Goal: Task Accomplishment & Management: Complete application form

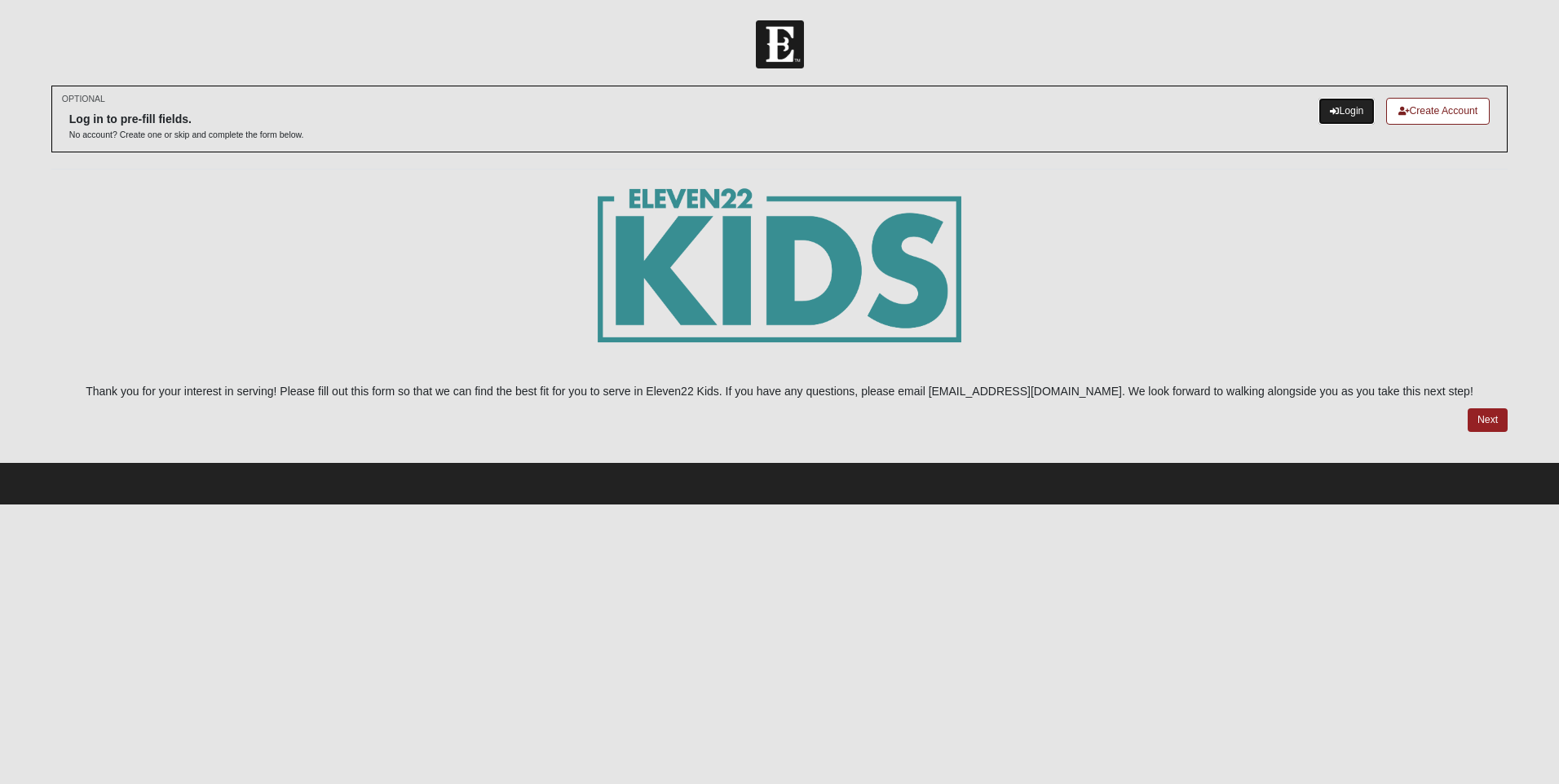
click at [1336, 104] on link "Login" at bounding box center [1347, 111] width 56 height 27
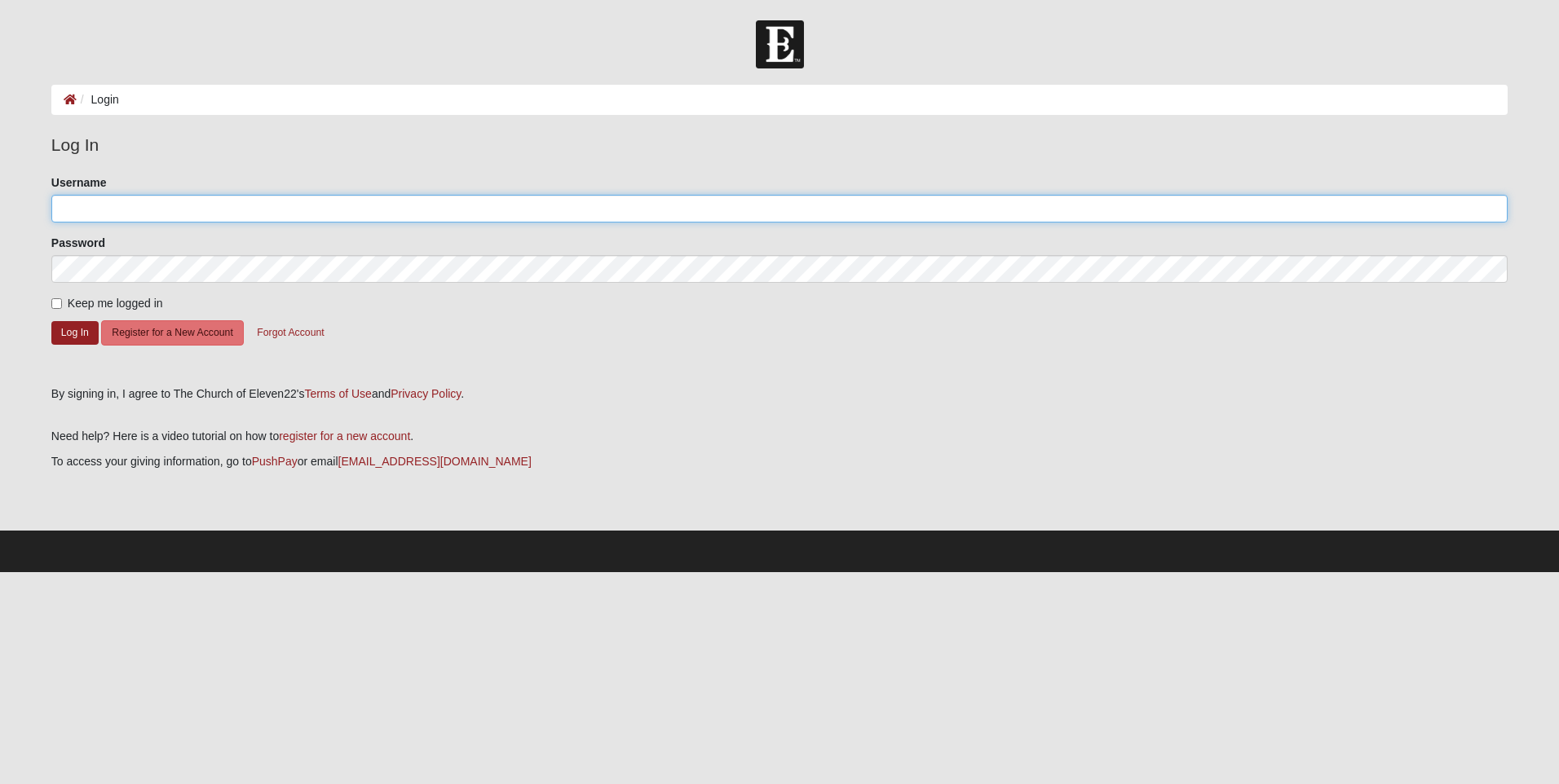
type input "1122-Anne"
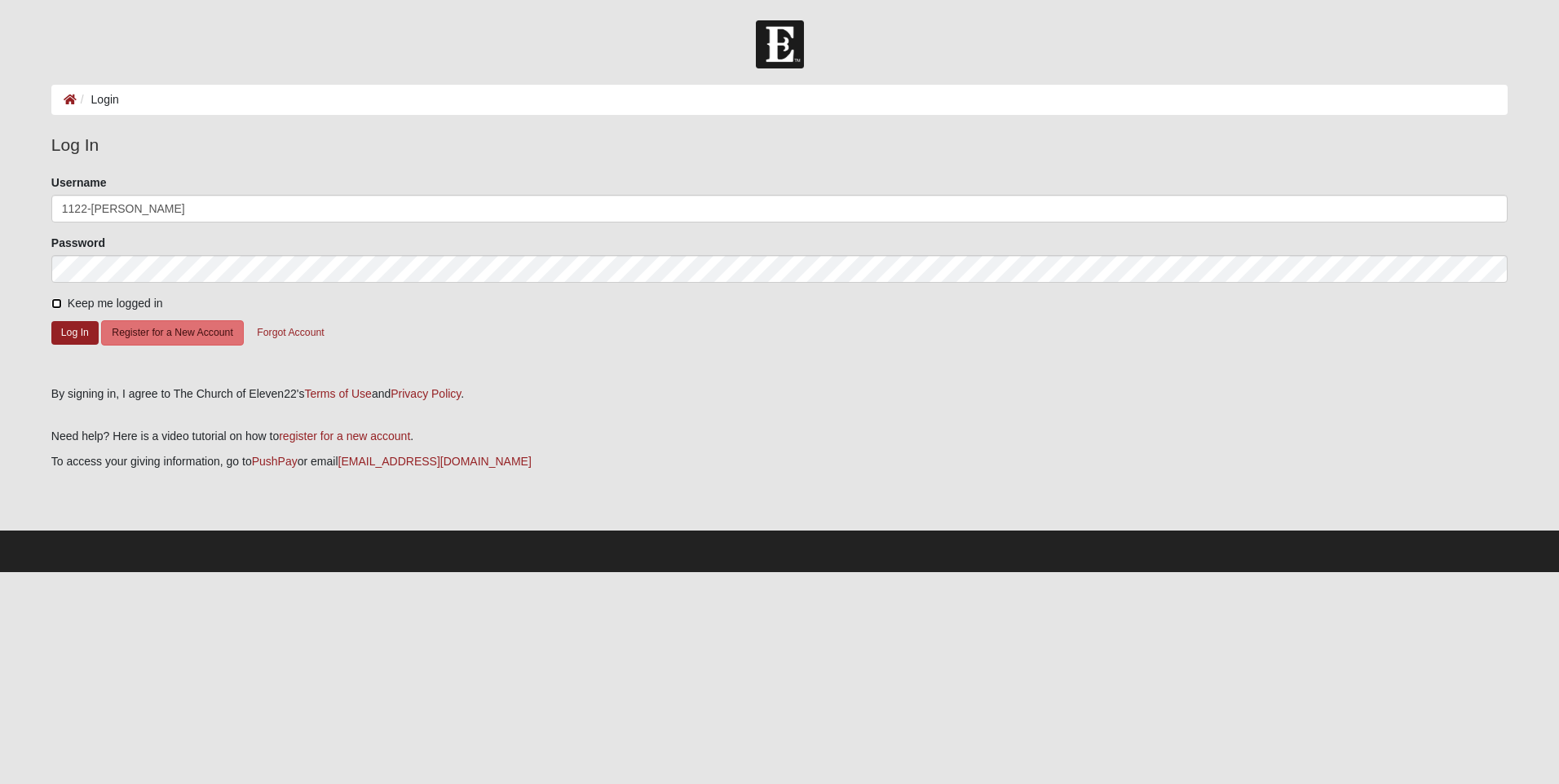
click at [53, 301] on input "Keep me logged in" at bounding box center [56, 303] width 10 height 10
checkbox input "true"
click at [70, 329] on button "Log In" at bounding box center [75, 333] width 47 height 23
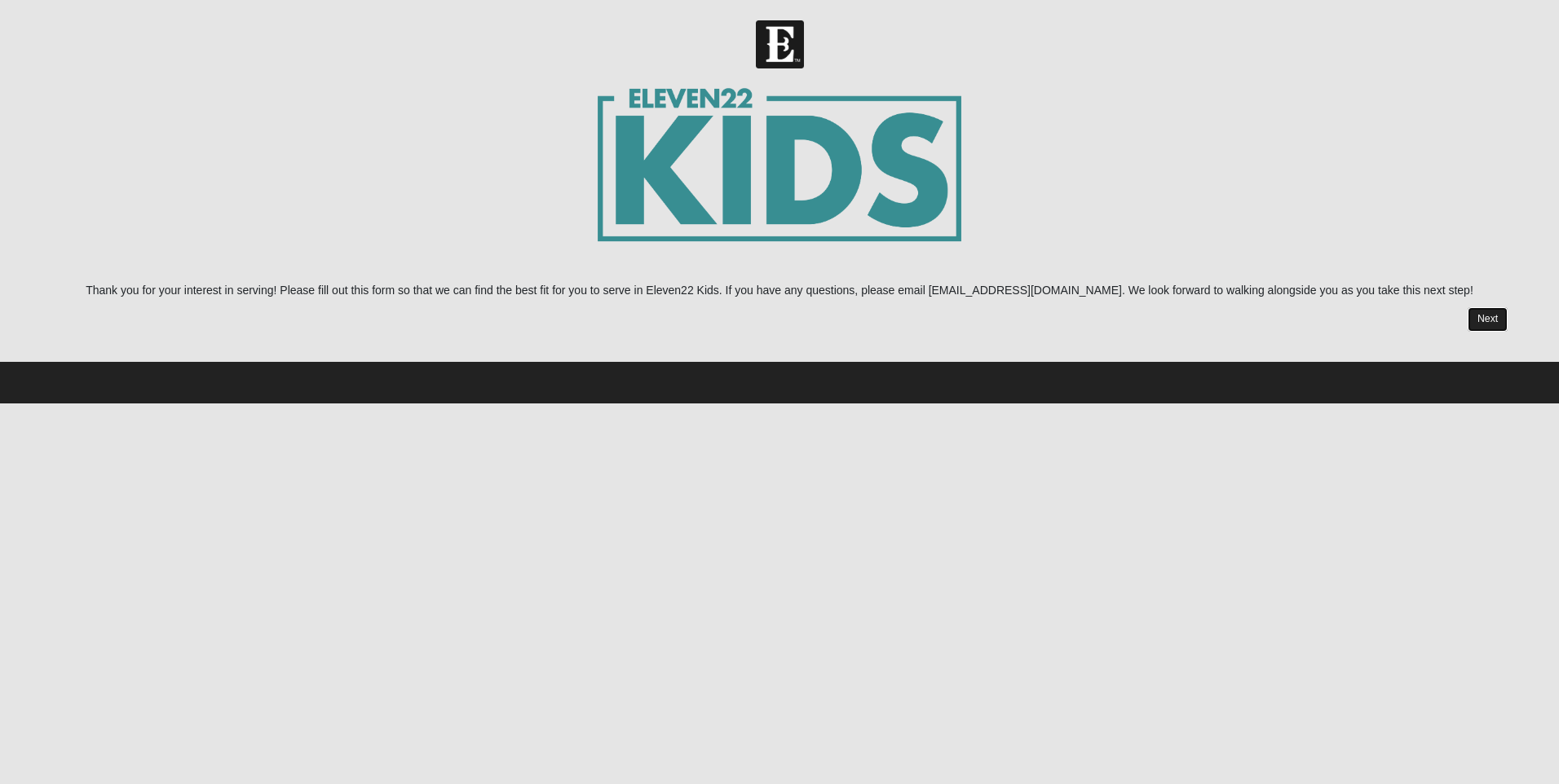
click at [1485, 314] on link "Next" at bounding box center [1488, 318] width 40 height 23
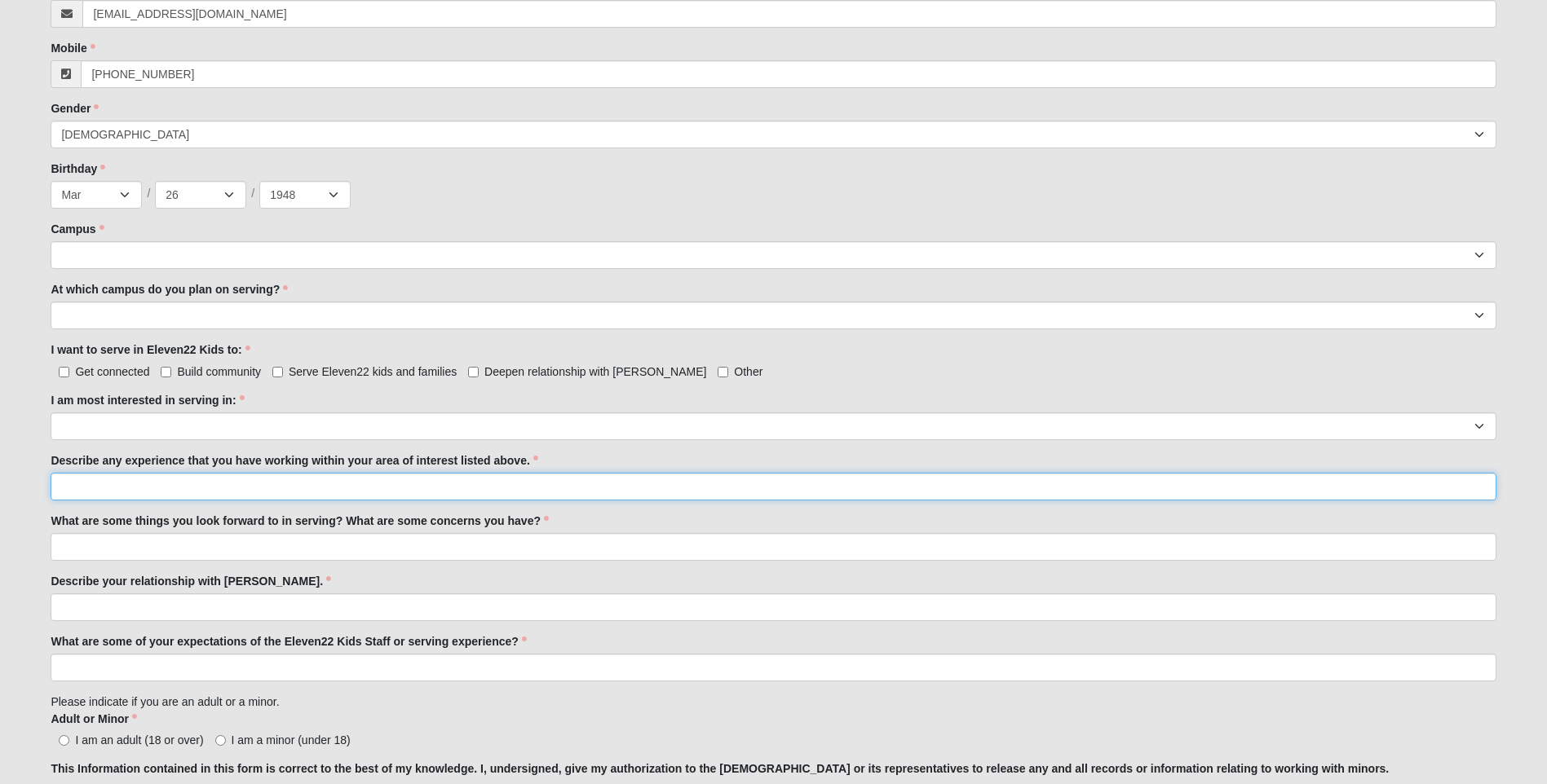
scroll to position [652, 0]
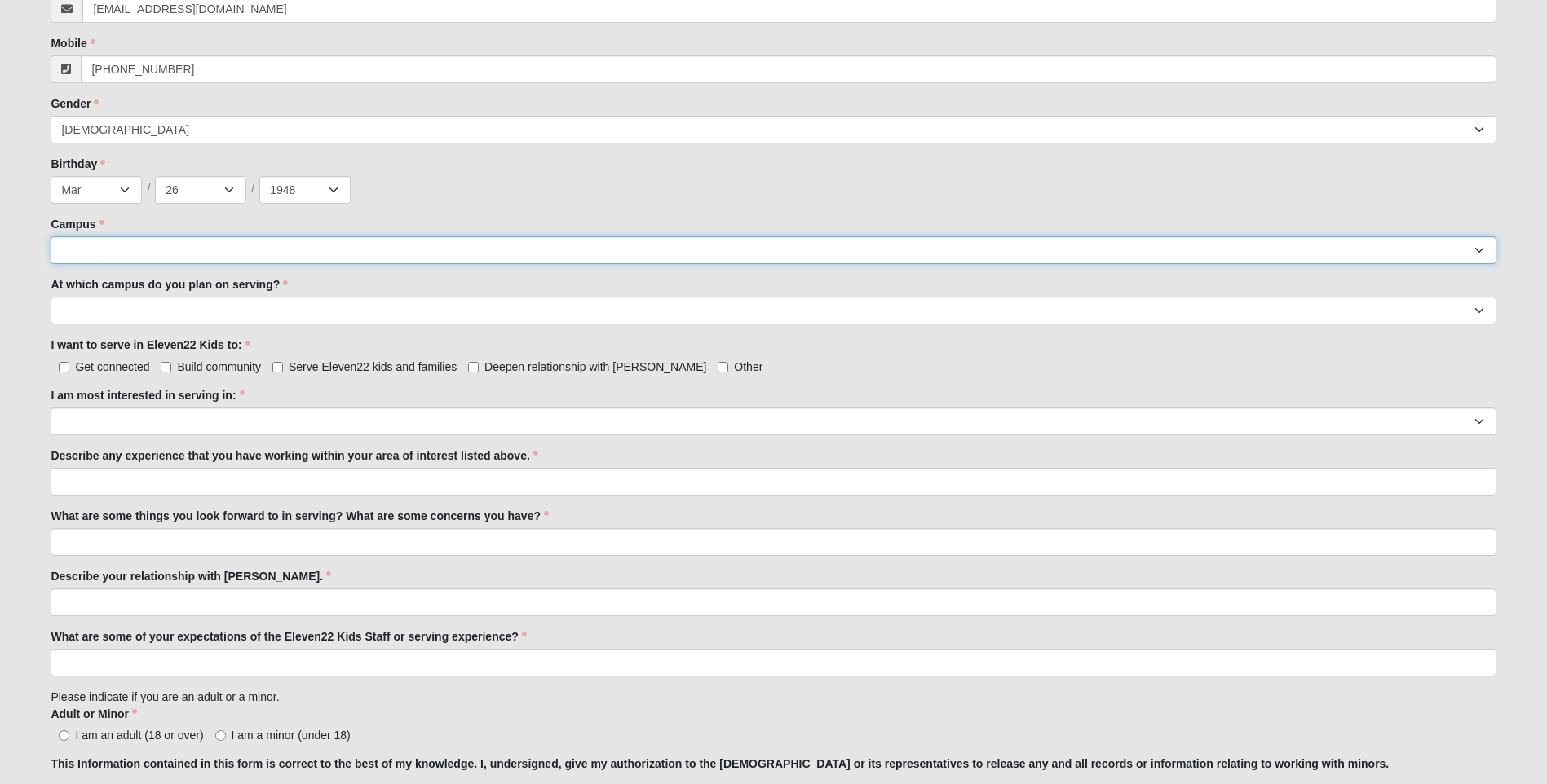
click at [110, 244] on select "Arlington Baymeadows Eleven22 Online [PERSON_NAME][GEOGRAPHIC_DATA] Jesup [GEOG…" at bounding box center [773, 250] width 1446 height 28
select select "19"
click at [51, 236] on select "Arlington Baymeadows Eleven22 Online [PERSON_NAME][GEOGRAPHIC_DATA] Jesup [GEOG…" at bounding box center [773, 250] width 1446 height 28
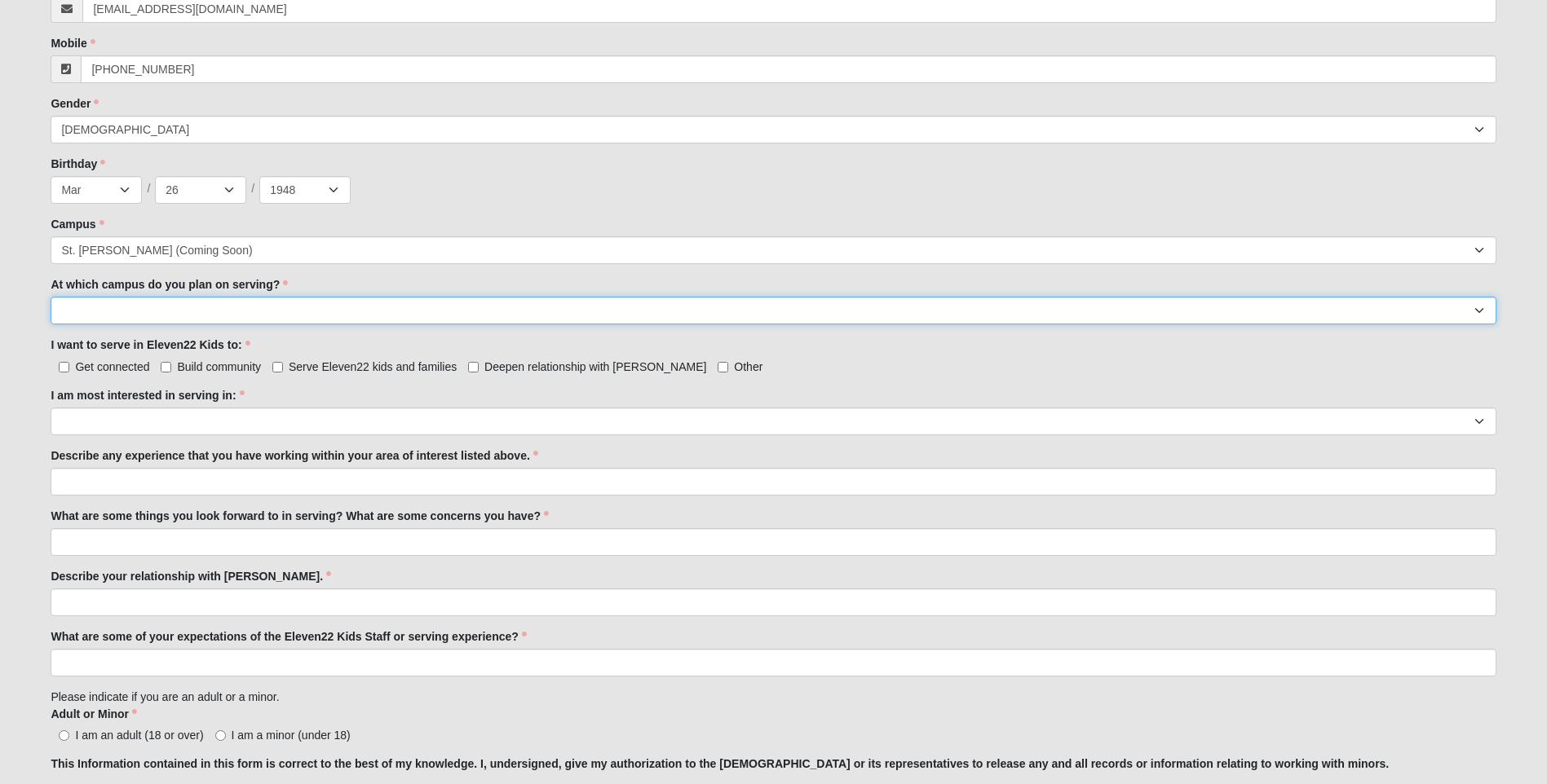
click at [112, 303] on select "[GEOGRAPHIC_DATA] [PERSON_NAME][GEOGRAPHIC_DATA] [GEOGRAPHIC_DATA] [GEOGRAPHIC_…" at bounding box center [773, 311] width 1446 height 28
select select "[GEOGRAPHIC_DATA]"
click at [51, 297] on select "[GEOGRAPHIC_DATA] [PERSON_NAME][GEOGRAPHIC_DATA] [GEOGRAPHIC_DATA] [GEOGRAPHIC_…" at bounding box center [773, 311] width 1446 height 28
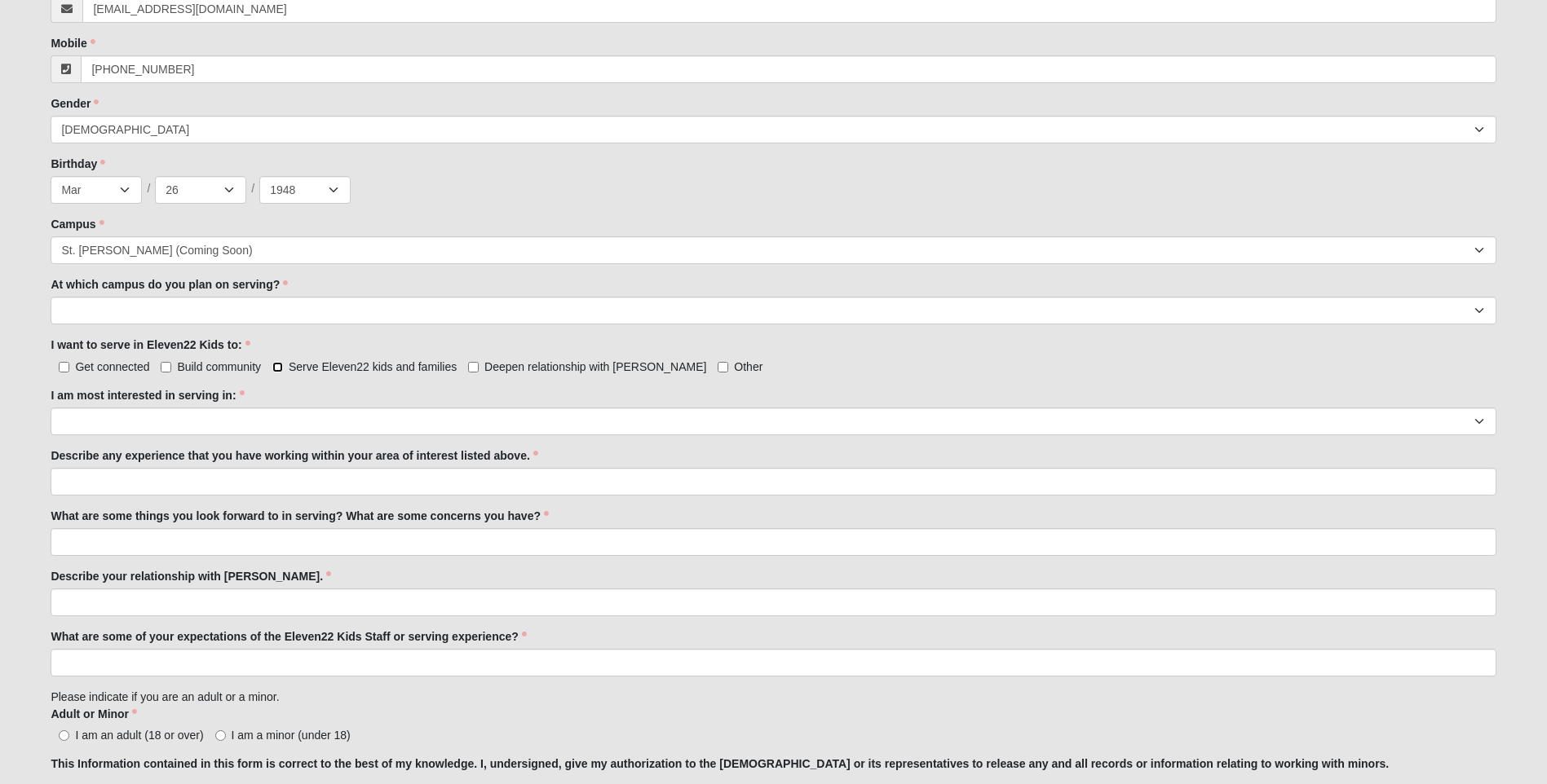
click at [276, 363] on input "Serve Eleven22 kids and families" at bounding box center [277, 366] width 10 height 10
checkbox input "true"
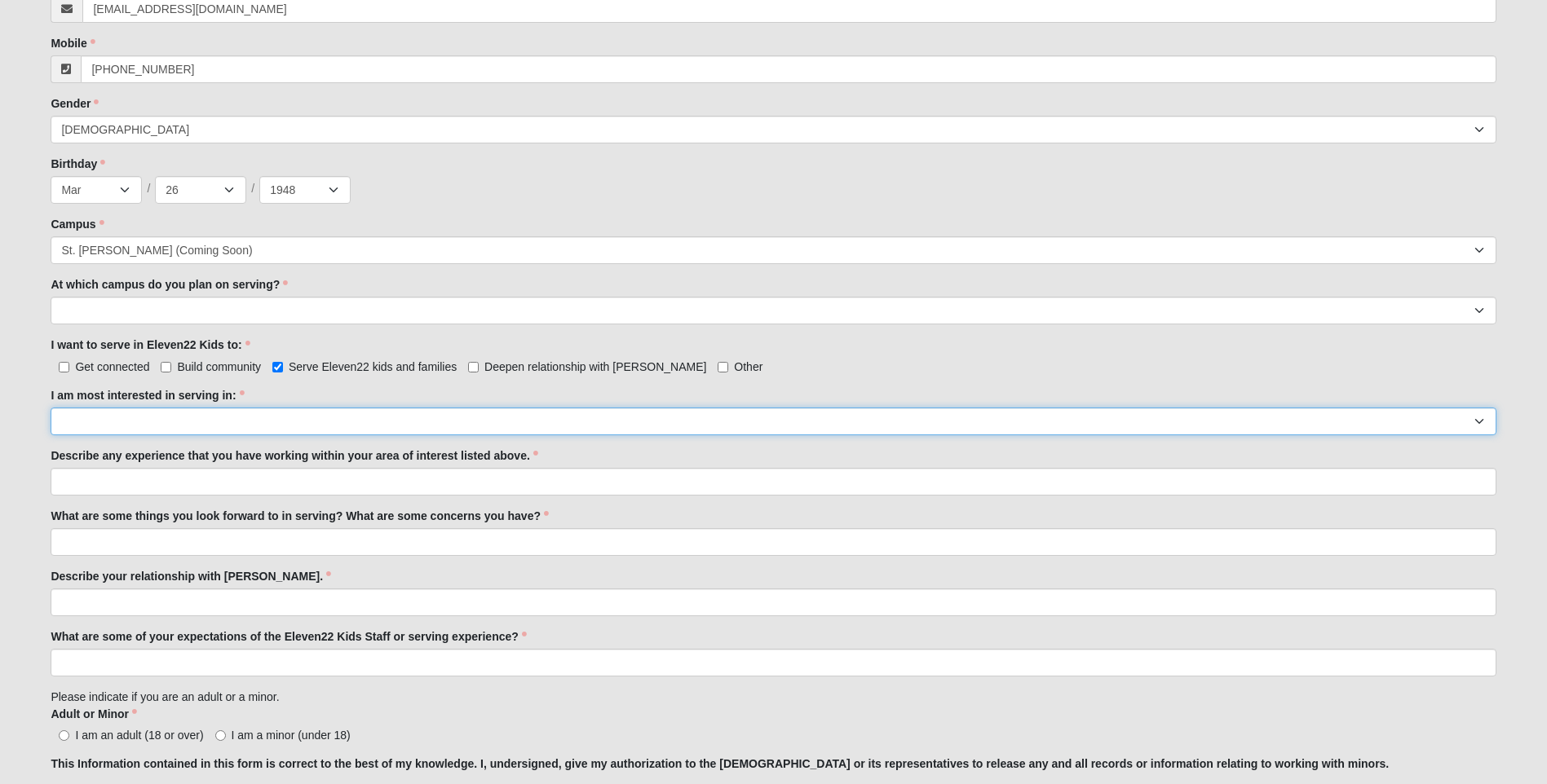
click at [82, 421] on select "Registration Tour Guide Preschool Disciple Group Leader Elementary Disciple Gro…" at bounding box center [773, 422] width 1446 height 28
select select "Undecided"
click at [51, 407] on select "Registration Tour Guide Preschool Disciple Group Leader Elementary Disciple Gro…" at bounding box center [773, 422] width 1446 height 28
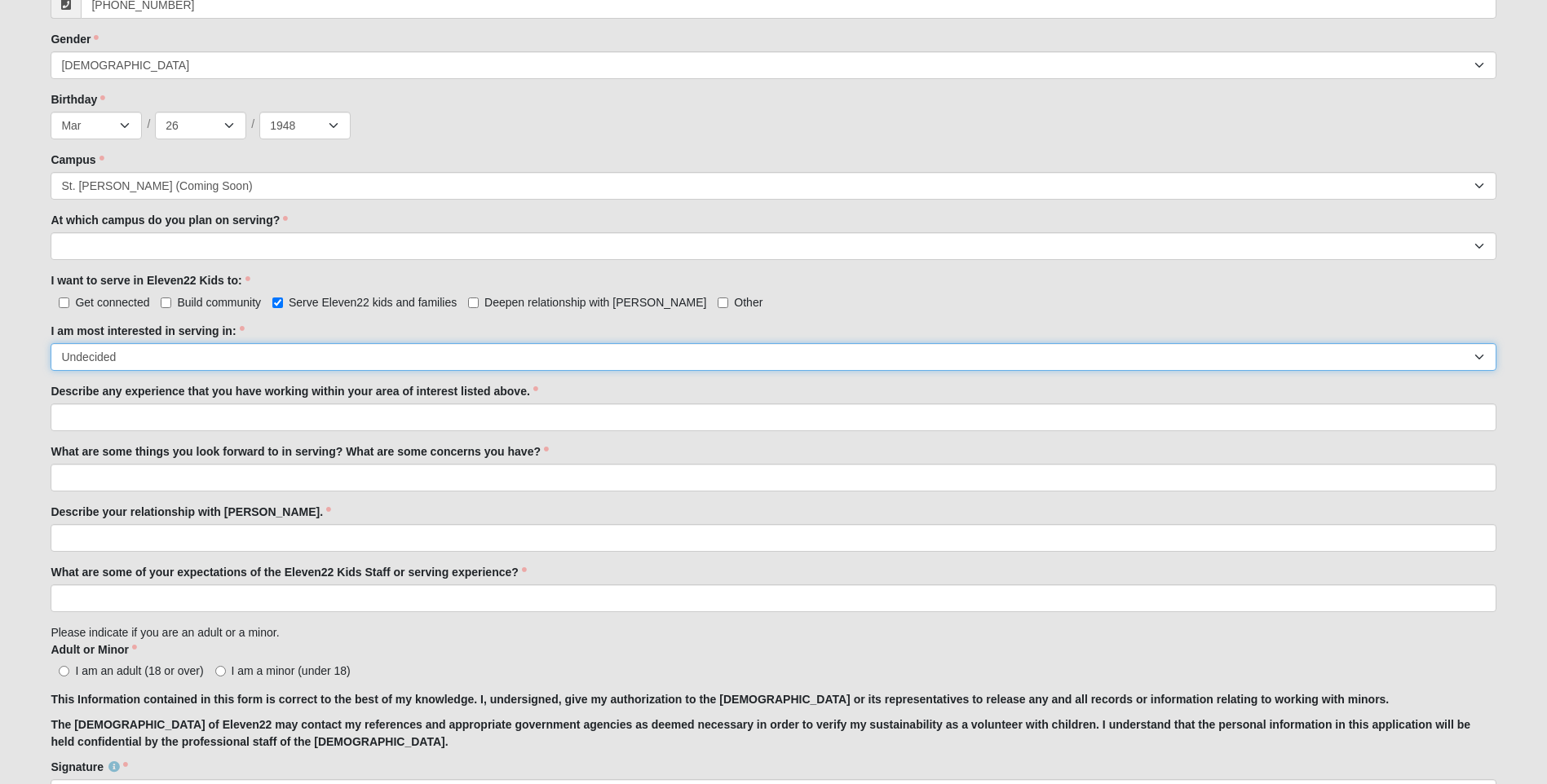
scroll to position [897, 0]
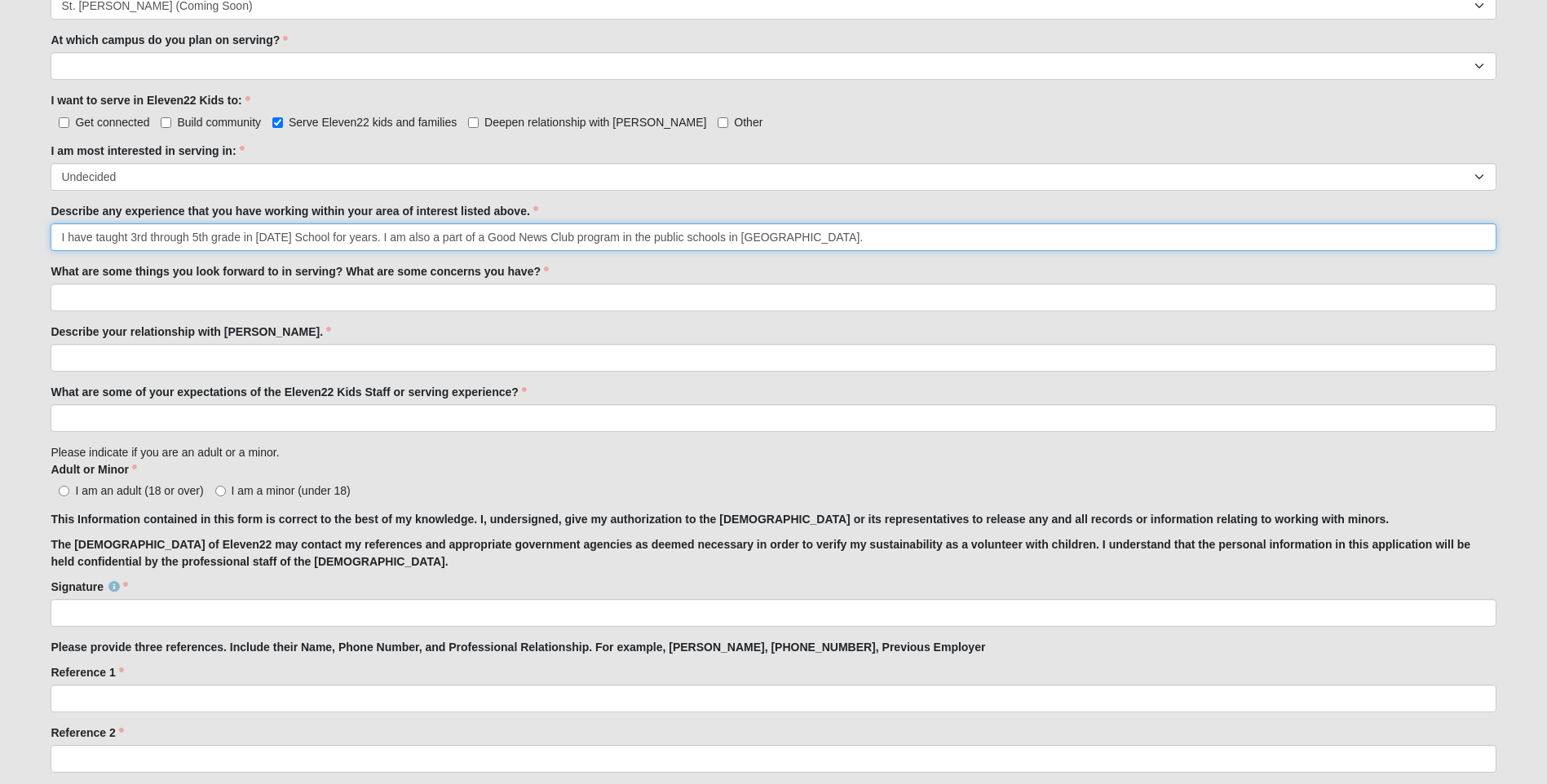
click at [552, 236] on input "I have taught 3rd through 5th grade in [DATE] School for years. I am also a par…" at bounding box center [773, 238] width 1446 height 28
click at [653, 237] on input "I have taught 3rd through 5th grade in [DATE] School for years. I am also a par…" at bounding box center [773, 238] width 1446 height 28
click at [781, 235] on input "I have taught 3rd through 5th grade in [DATE] School for years. I am also a par…" at bounding box center [773, 238] width 1446 height 28
type input "I have taught 3rd through 5th grade in [DATE] School for years. I am also a par…"
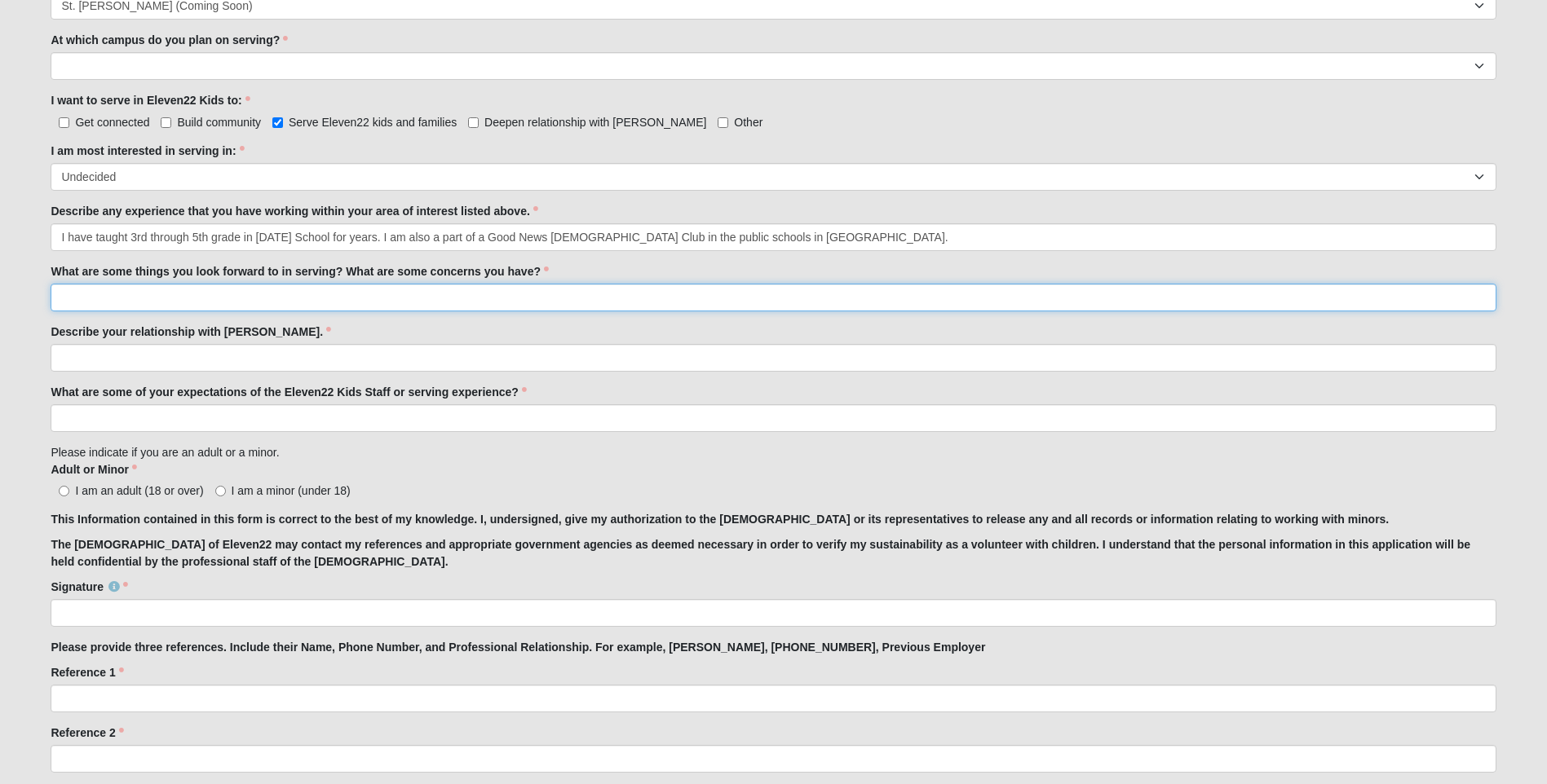
click at [85, 294] on input "What are some things you look forward to in serving? What are some concerns you…" at bounding box center [773, 298] width 1446 height 28
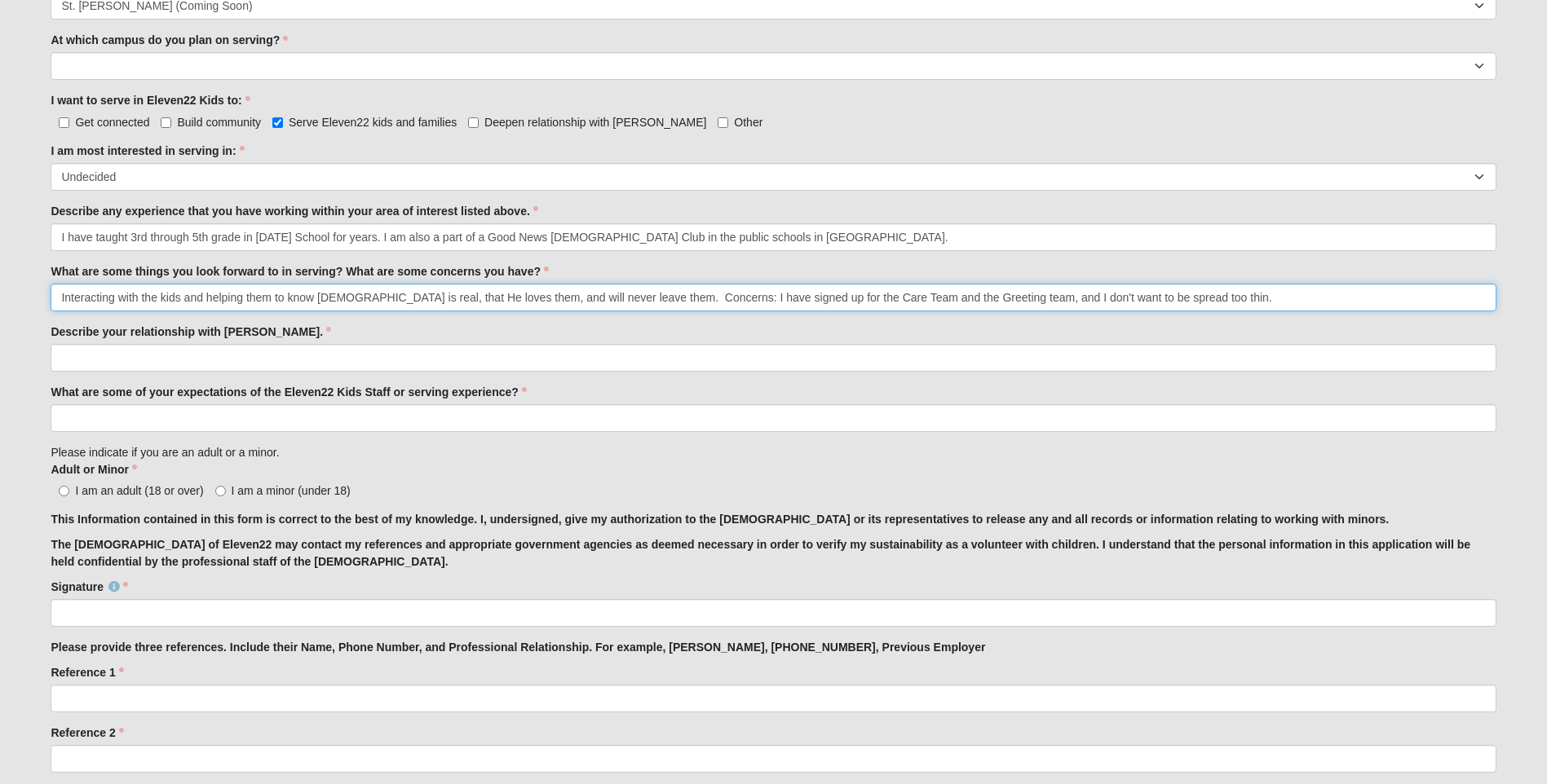
type input "Interacting with the kids and helping them to know [DEMOGRAPHIC_DATA] is real, …"
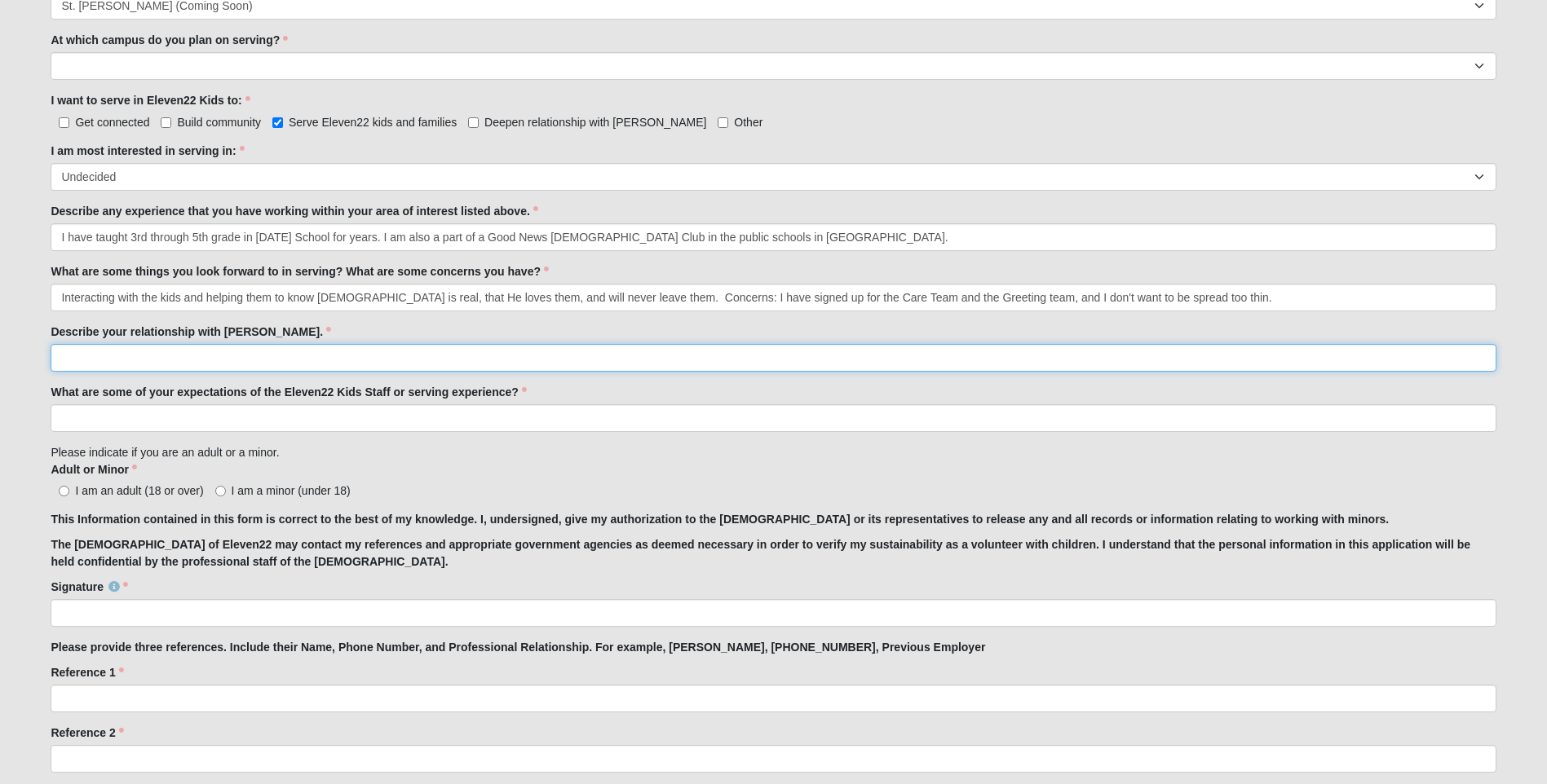
click at [68, 359] on input "Describe your relationship with [PERSON_NAME]." at bounding box center [773, 358] width 1446 height 28
click at [318, 358] on input "Because He gave His life for me, I am thankful and love Him with all my heart a…" at bounding box center [773, 358] width 1446 height 28
click at [693, 358] on input "Because He gave His life for me, I love Him with all my heart and love to worsh…" at bounding box center [773, 358] width 1446 height 28
type input "Because He gave His life for me, I love Him with all my heart and love to worsh…"
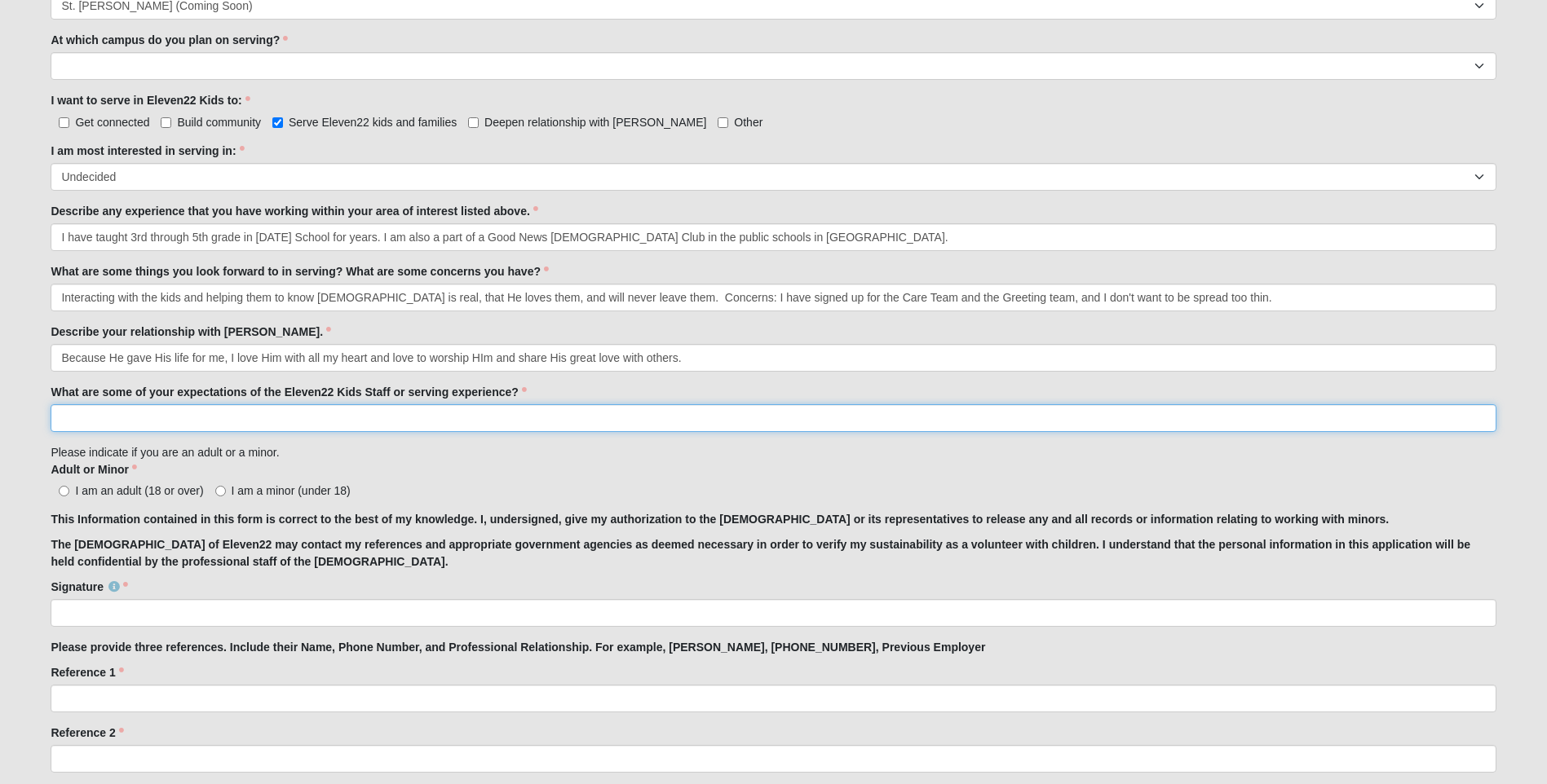
click at [95, 415] on input "What are some of your expectations of the Eleven22 Kids Staff or serving experi…" at bounding box center [773, 419] width 1446 height 28
type input "f"
type input "For the staff to give me clear direction of what they expect me to do and provi…"
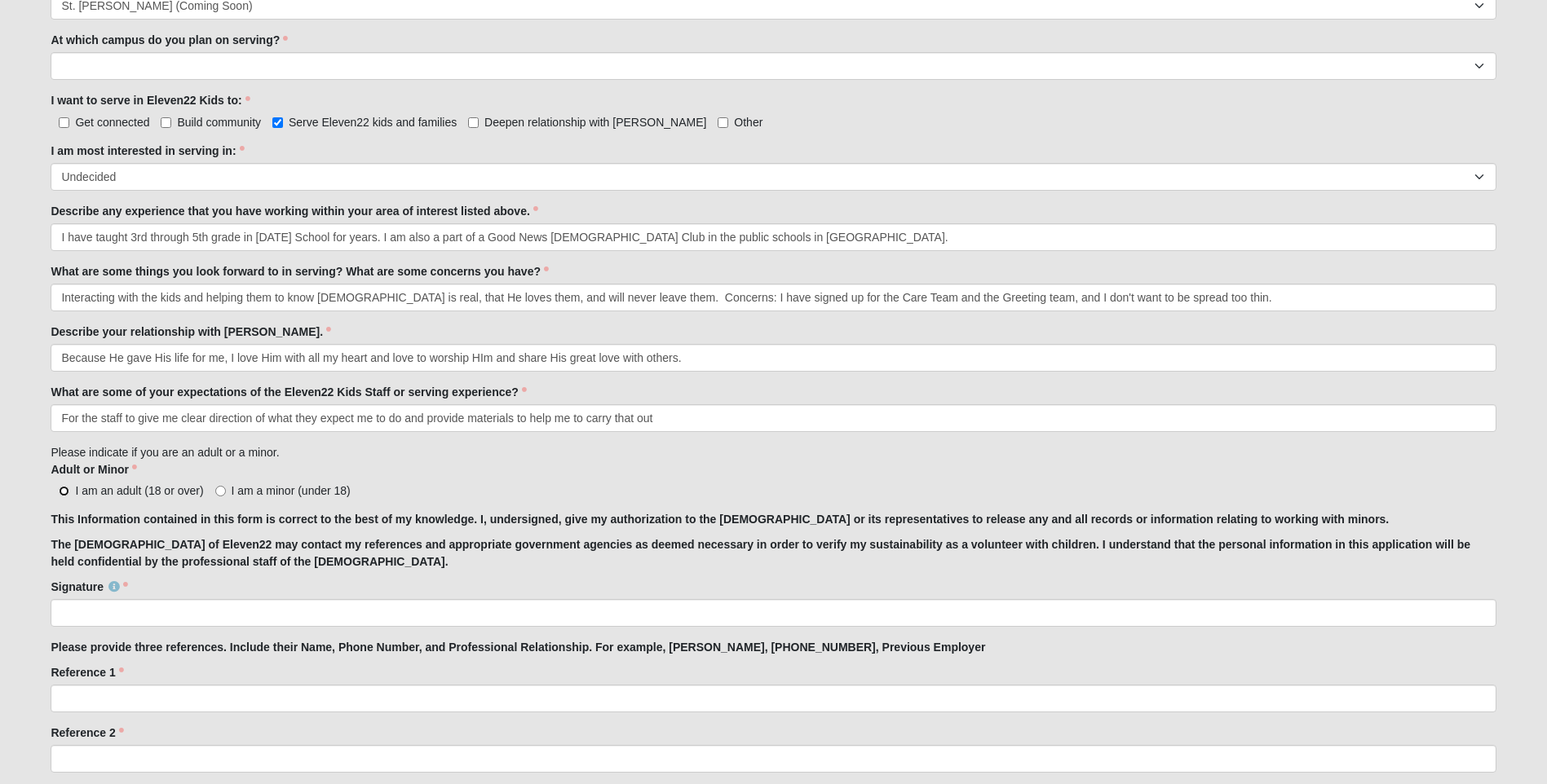
click at [63, 489] on input "I am an adult (18 or over)" at bounding box center [64, 491] width 10 height 10
radio input "true"
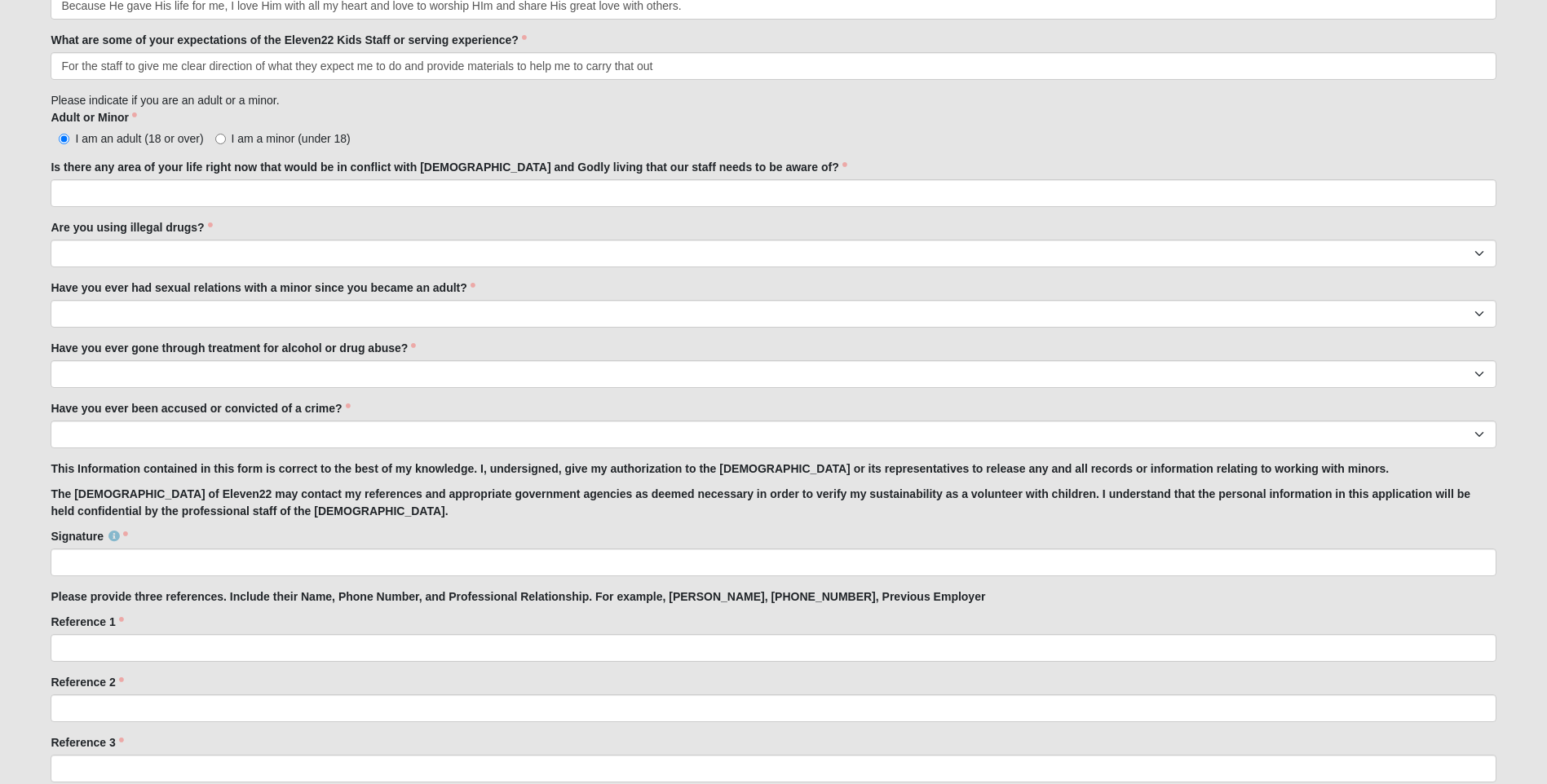
scroll to position [1257, 0]
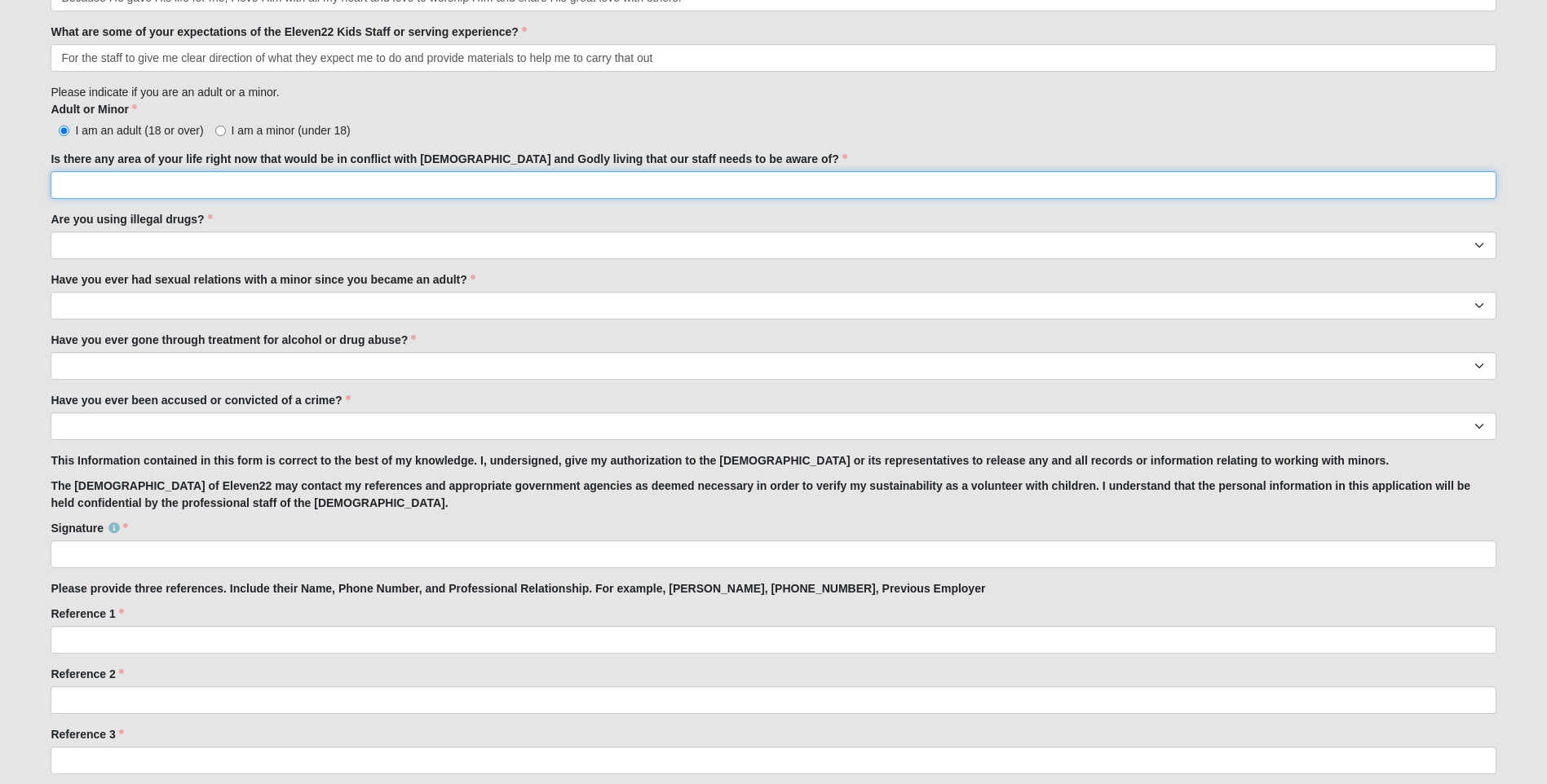
click at [86, 184] on input "Is there any area of your life right now that would be in conflict with [DEMOGR…" at bounding box center [773, 185] width 1446 height 28
type input "no"
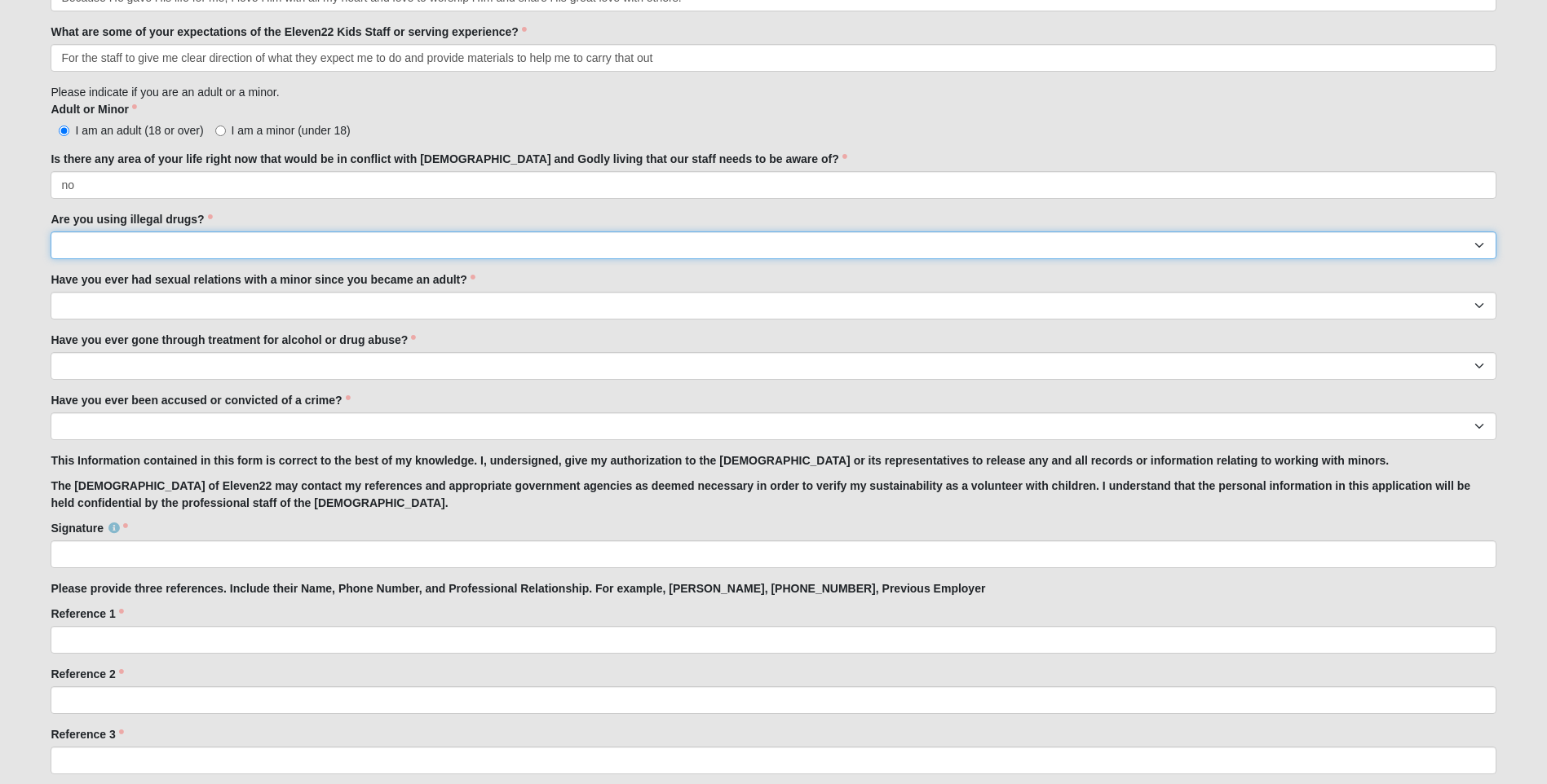
click at [76, 243] on select "Yes No" at bounding box center [773, 245] width 1446 height 28
select select "No"
click at [51, 231] on select "Yes No" at bounding box center [773, 245] width 1446 height 28
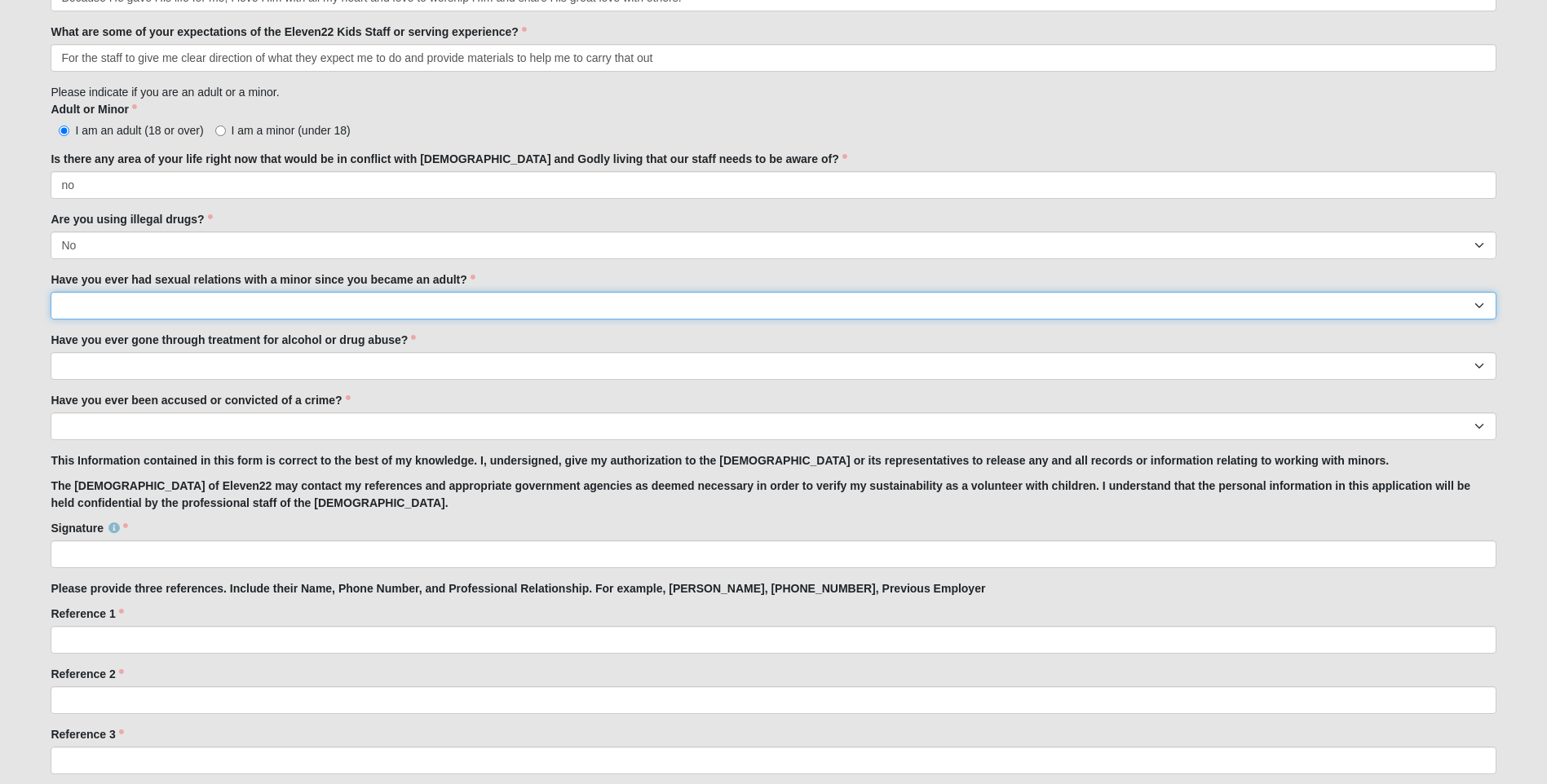
click at [76, 307] on select "Yes No" at bounding box center [773, 306] width 1446 height 28
select select "No"
click at [51, 292] on select "Yes No" at bounding box center [773, 306] width 1446 height 28
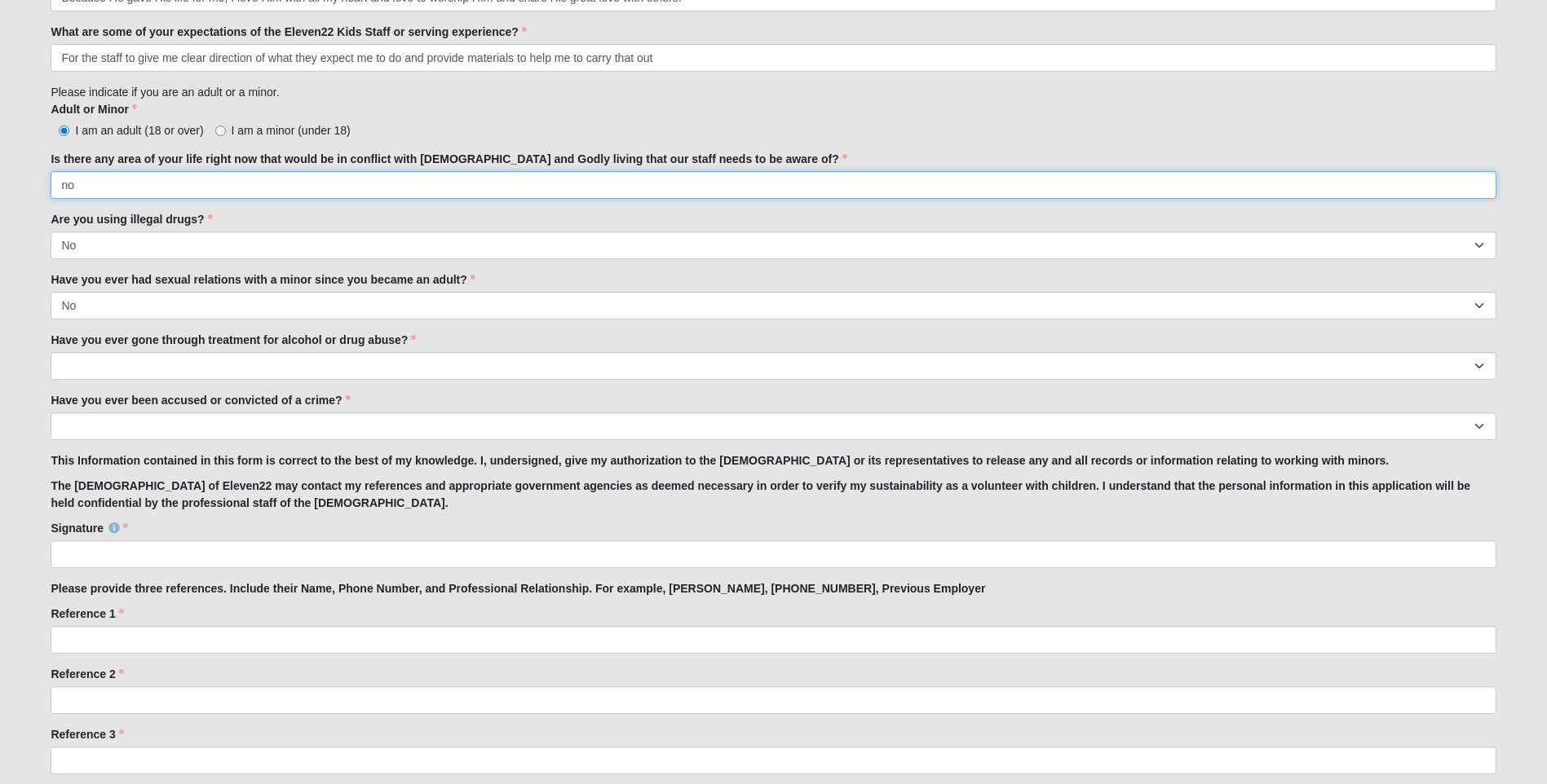
click at [94, 184] on input "no" at bounding box center [773, 185] width 1446 height 28
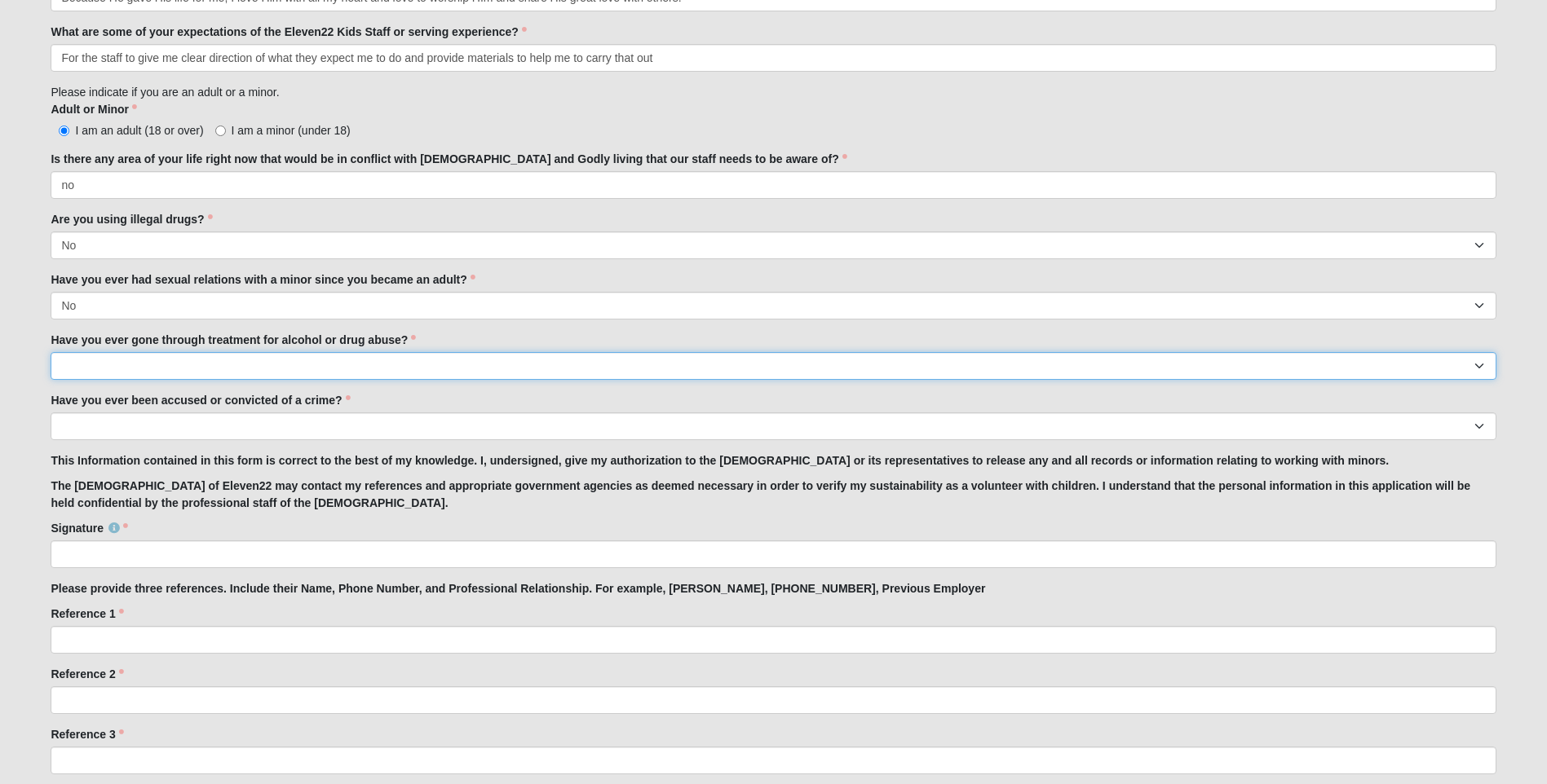
click at [65, 362] on select "Yes No" at bounding box center [773, 366] width 1446 height 28
select select "No"
click at [51, 352] on select "Yes No" at bounding box center [773, 366] width 1446 height 28
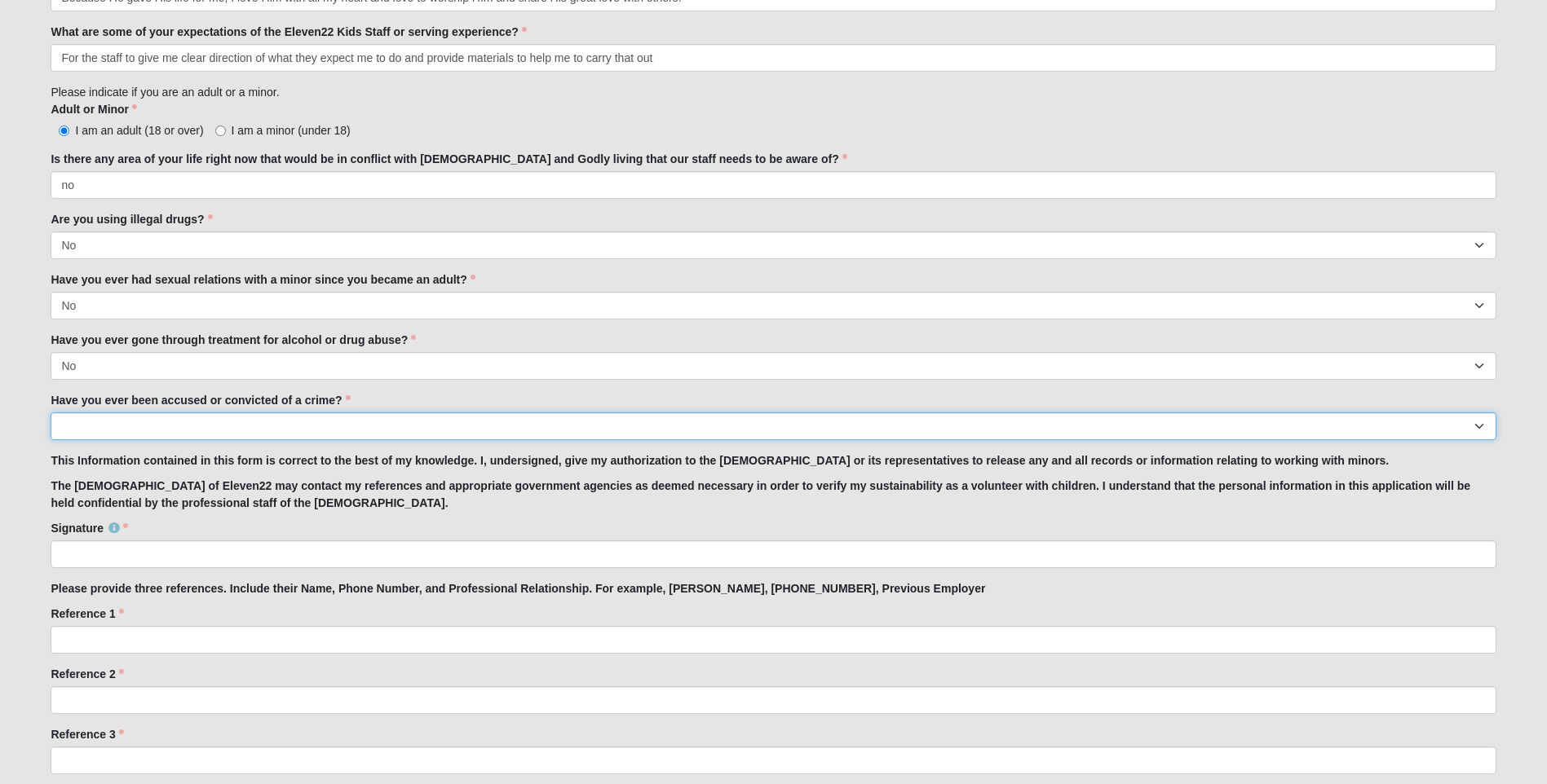
click at [109, 436] on select "Yes No" at bounding box center [773, 426] width 1446 height 28
select select "No"
click at [51, 412] on select "Yes No" at bounding box center [773, 426] width 1446 height 28
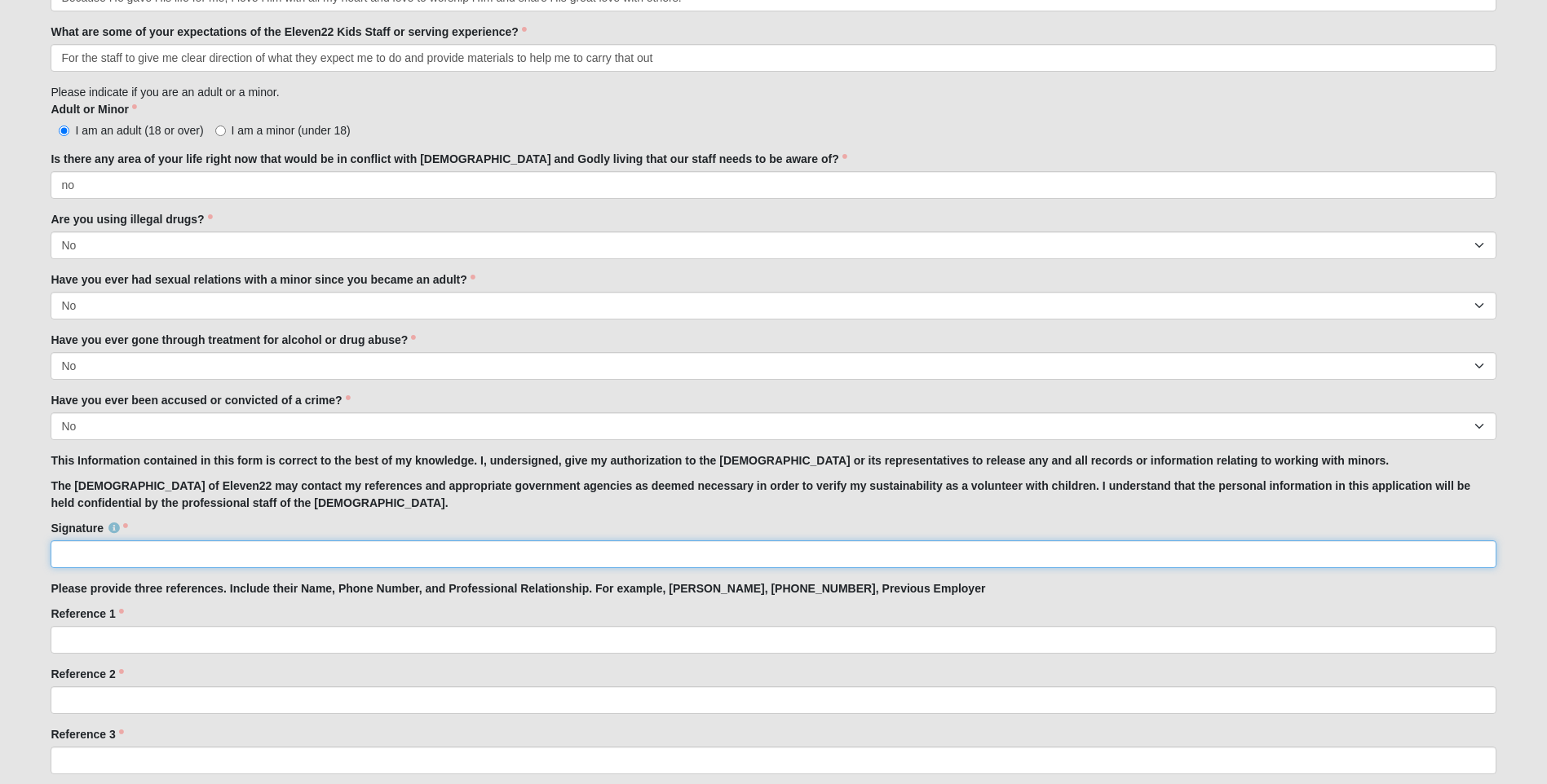
click at [128, 549] on input "Signature" at bounding box center [773, 555] width 1446 height 28
type input "[PERSON_NAME]"
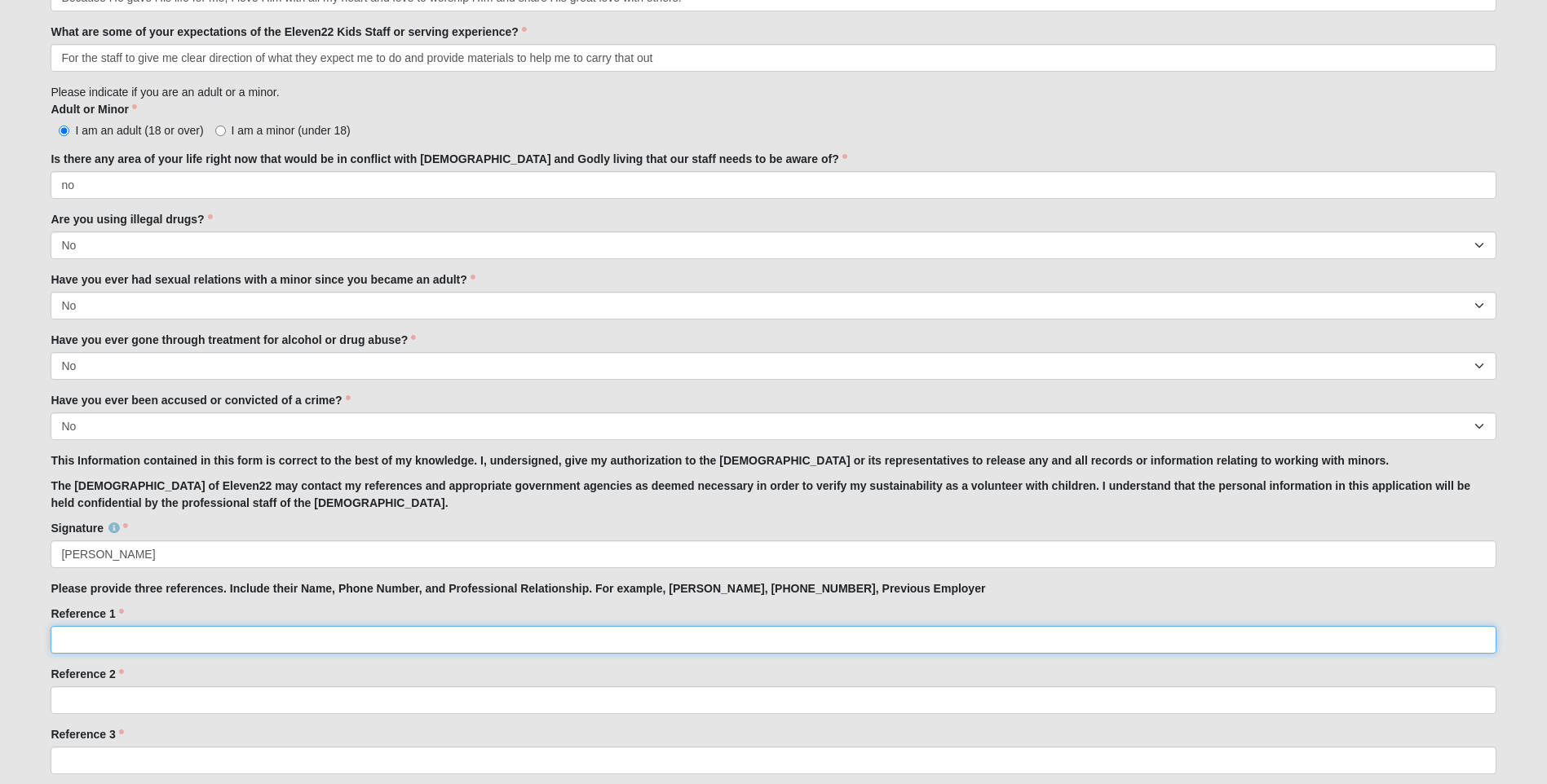
click at [69, 638] on input "Reference 1" at bounding box center [773, 641] width 1446 height 28
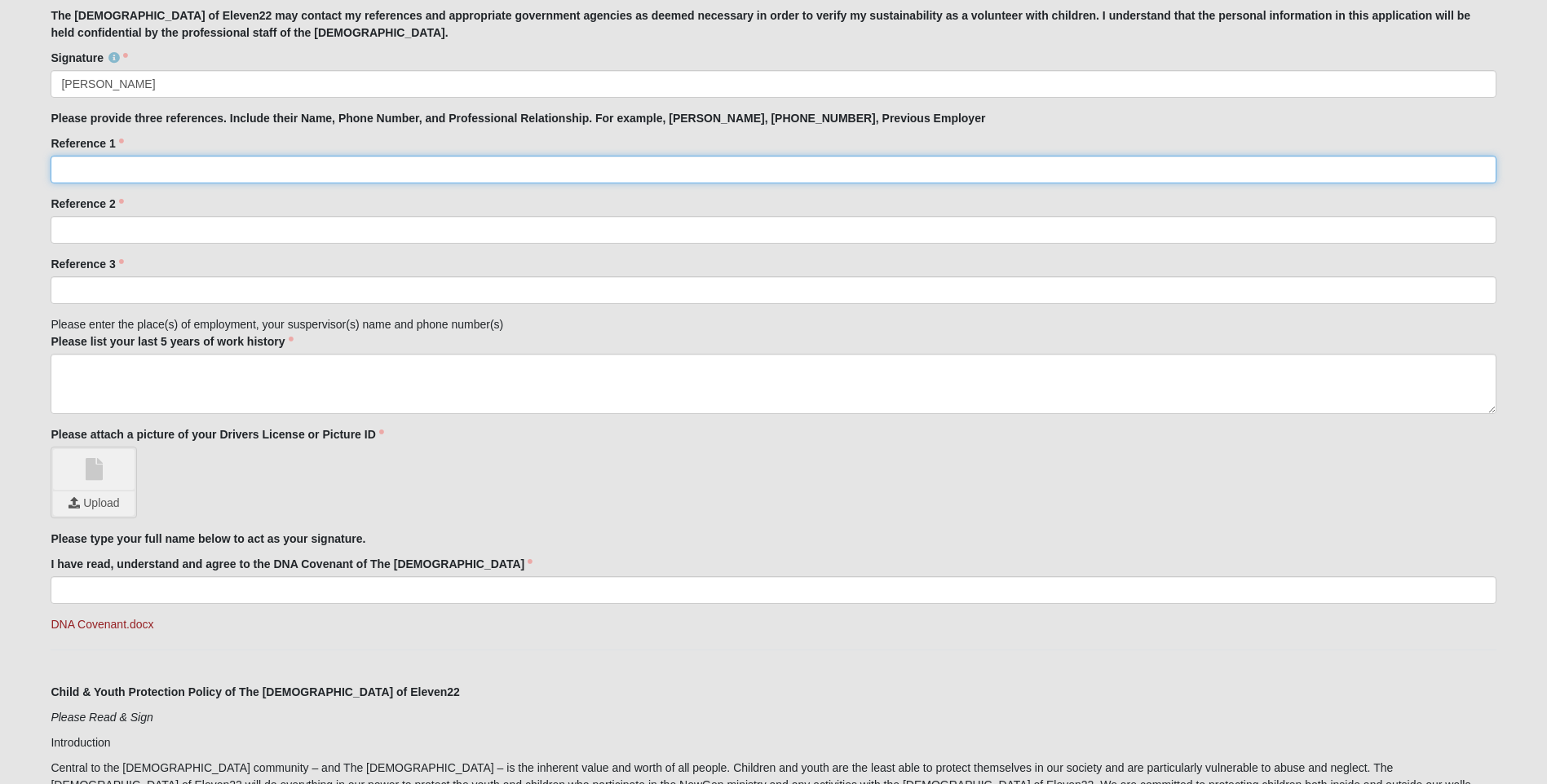
scroll to position [1747, 0]
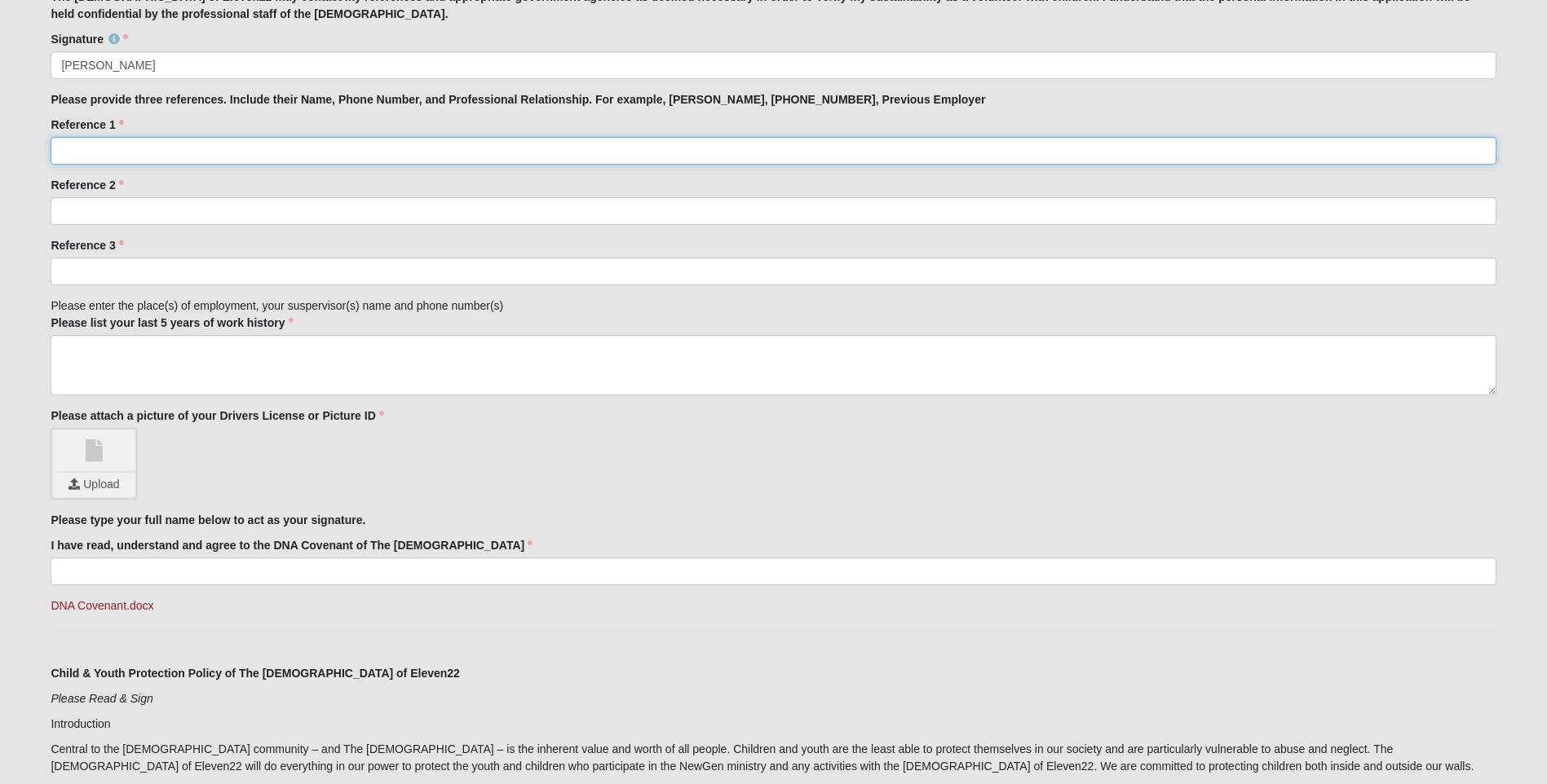
click at [78, 152] on input "Reference 1" at bounding box center [773, 151] width 1446 height 28
click at [398, 154] on input "[PERSON_NAME], (352-214-9537) Area Director , Child [DEMOGRAPHIC_DATA]" at bounding box center [773, 151] width 1446 height 28
click at [398, 151] on input "[PERSON_NAME], (352-214-9537) Area Director, Child [DEMOGRAPHIC_DATA]" at bounding box center [773, 151] width 1446 height 28
type input "[PERSON_NAME], (352-214-9537) Area Director, [DEMOGRAPHIC_DATA] of [GEOGRAPHIC_…"
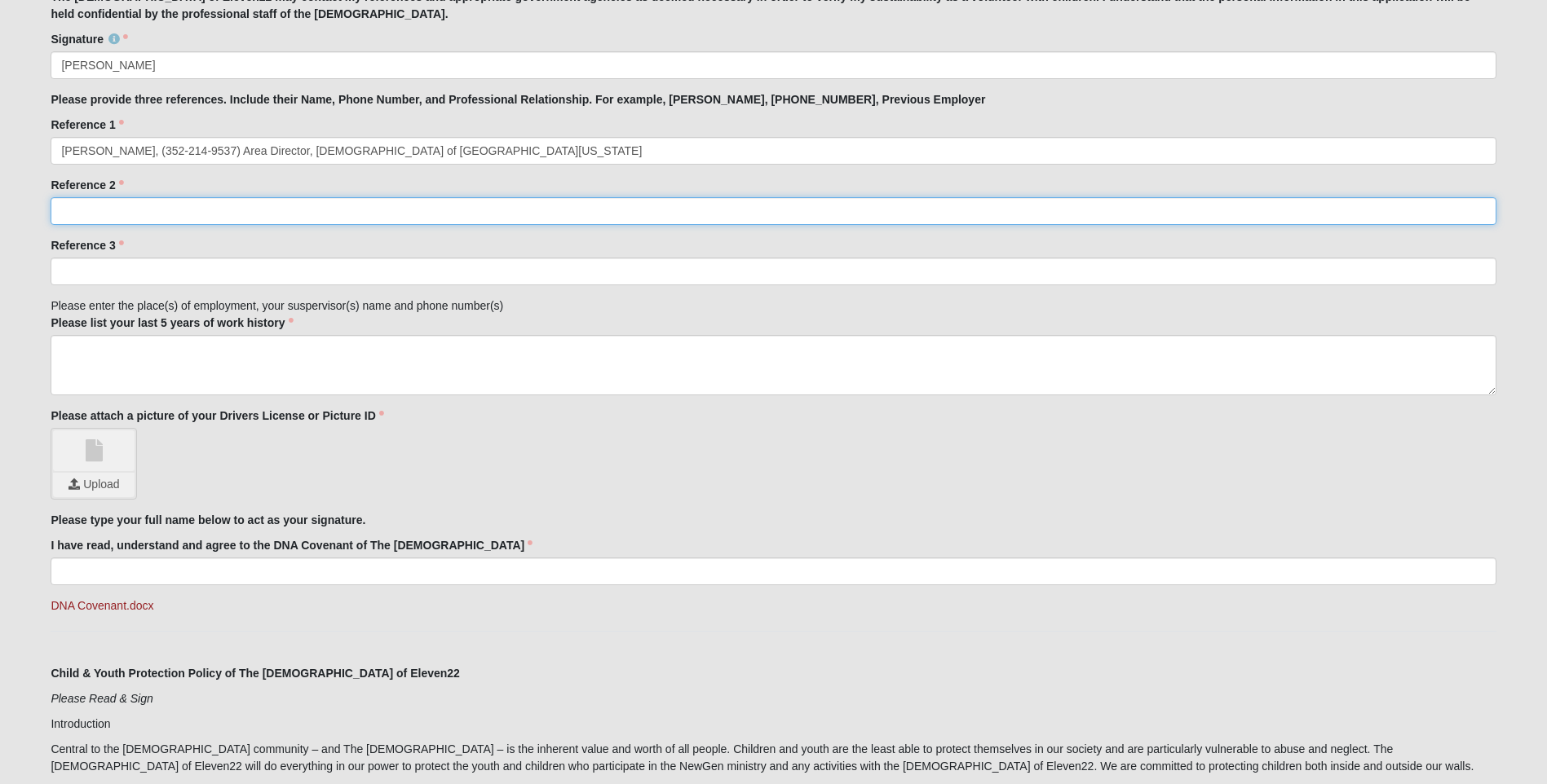
click at [67, 212] on input "Reference 2" at bounding box center [773, 212] width 1446 height 28
click at [116, 212] on input "[PERSON_NAME], Director of Good News Club in [GEOGRAPHIC_DATA], [GEOGRAPHIC_DAT…" at bounding box center [773, 212] width 1446 height 28
type input "[PERSON_NAME], (386-546-3208) Director of Good News Club in [GEOGRAPHIC_DATA], …"
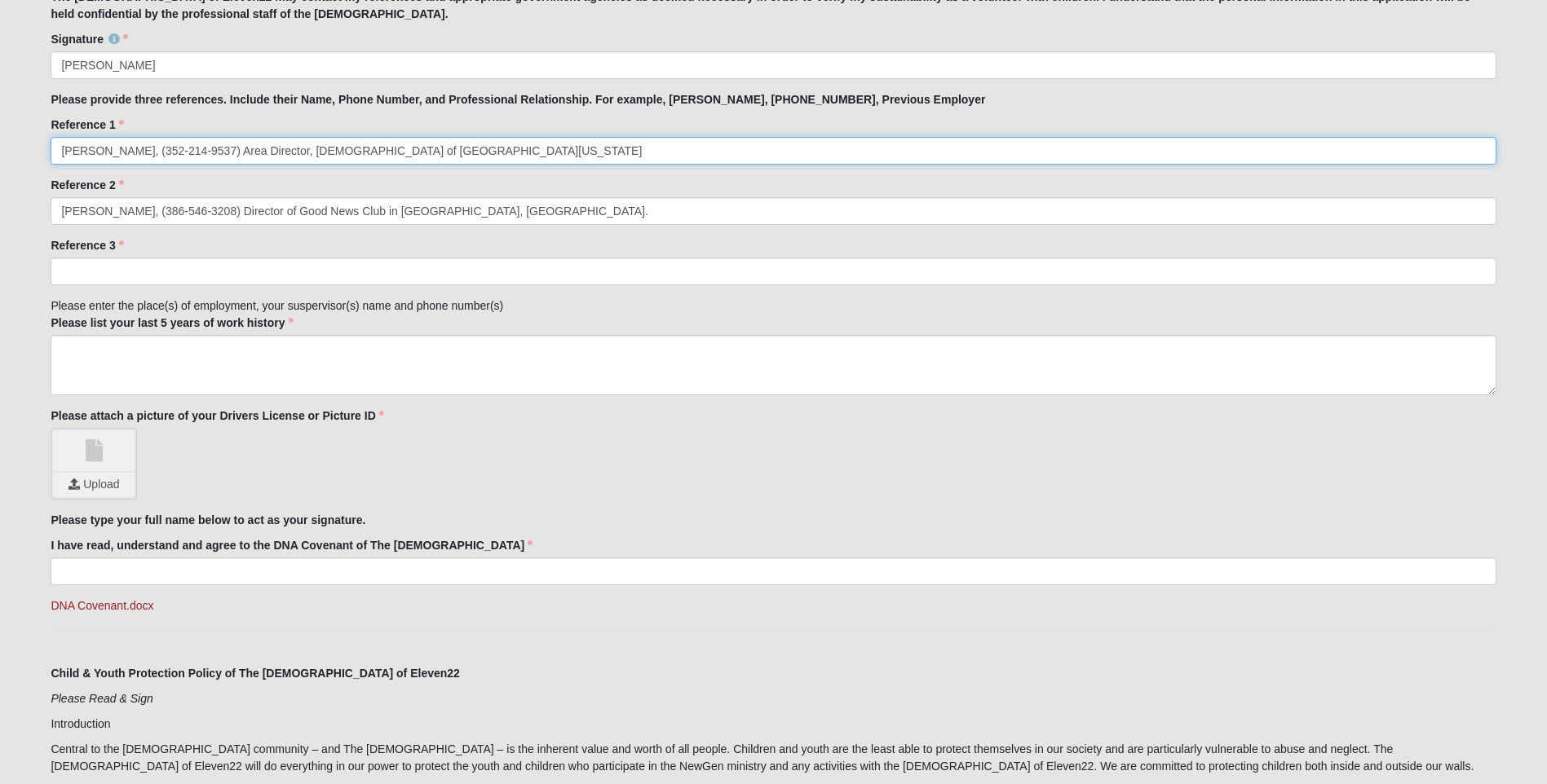
click at [217, 150] on input "[PERSON_NAME], (352-214-9537) Area Director, [DEMOGRAPHIC_DATA] of [GEOGRAPHIC_…" at bounding box center [773, 151] width 1446 height 28
click at [165, 151] on input "[PERSON_NAME], ([PHONE_NUMBER], Area Director, [DEMOGRAPHIC_DATA] of [GEOGRAPHI…" at bounding box center [773, 151] width 1446 height 28
type input "[PERSON_NAME], [PHONE_NUMBER], Area Director, [DEMOGRAPHIC_DATA] of [GEOGRAPHIC…"
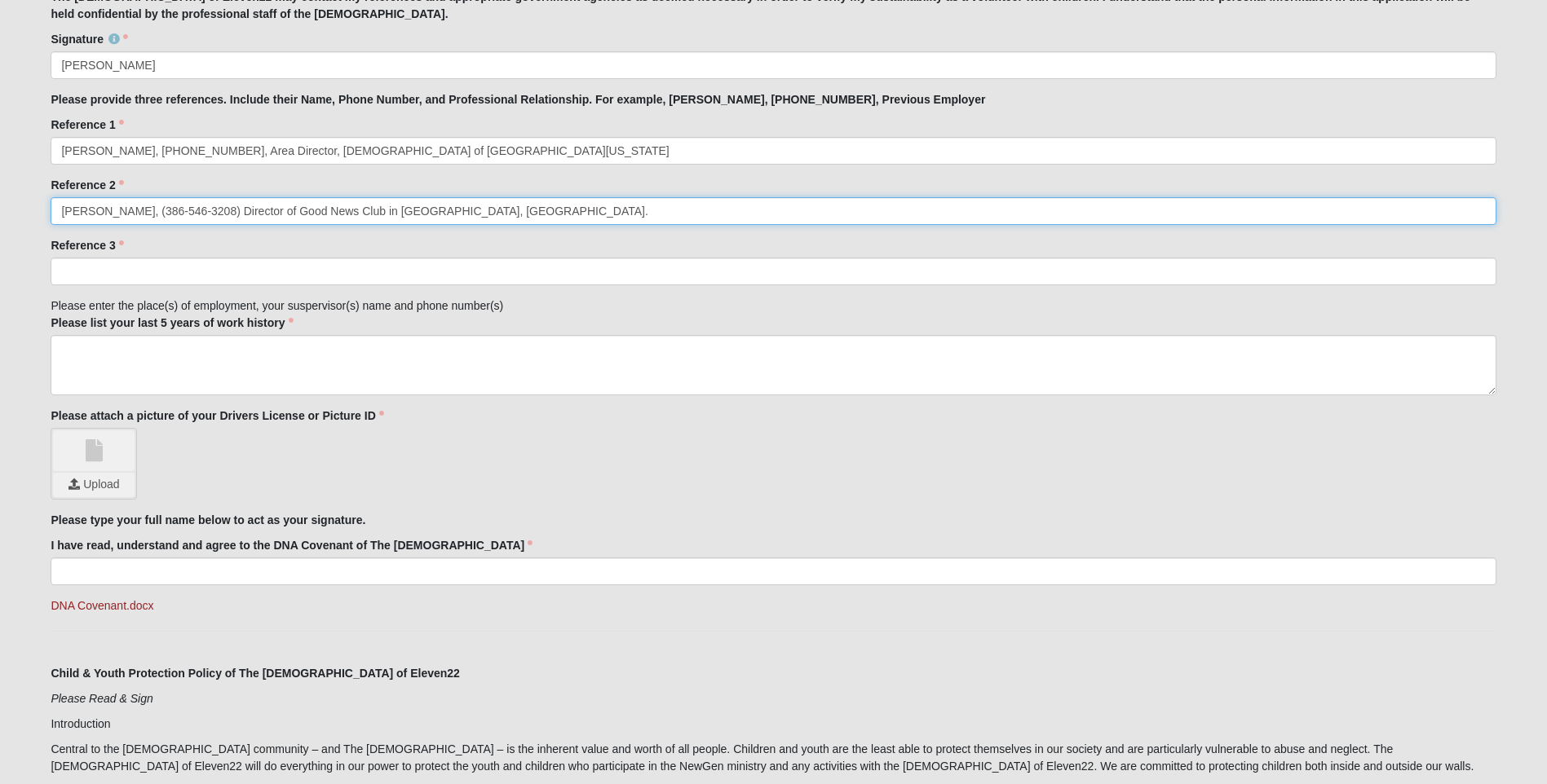
click at [139, 209] on input "[PERSON_NAME], (386-546-3208) Director of Good News Club in [GEOGRAPHIC_DATA], …" at bounding box center [773, 212] width 1446 height 28
click at [149, 211] on input "[PERSON_NAME], (386) -546-3208) Director of Good News Club in [GEOGRAPHIC_DATA]…" at bounding box center [773, 212] width 1446 height 28
click at [151, 211] on input "[PERSON_NAME], [PHONE_NUMBER]) Director of Good News Club in [GEOGRAPHIC_DATA],…" at bounding box center [773, 212] width 1446 height 28
click at [199, 212] on input "[PERSON_NAME], [PHONE_NUMBER]) Director of Good News Club in [GEOGRAPHIC_DATA],…" at bounding box center [773, 212] width 1446 height 28
click at [202, 210] on input "[PERSON_NAME], [PHONE_NUMBER], Director of Good News Club in [GEOGRAPHIC_DATA],…" at bounding box center [773, 212] width 1446 height 28
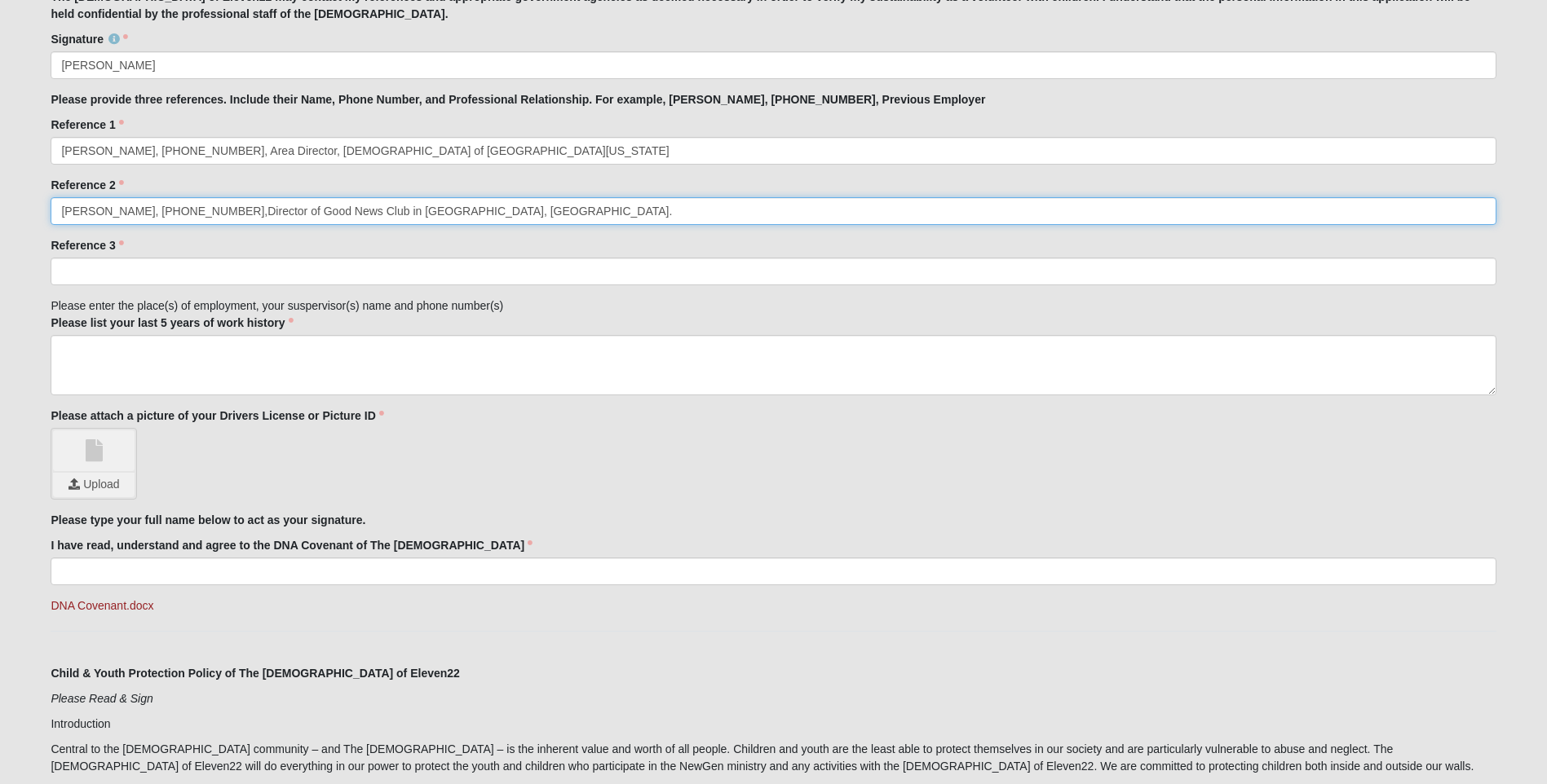
click at [456, 214] on input "[PERSON_NAME], [PHONE_NUMBER],Director of Good News Club in [GEOGRAPHIC_DATA], …" at bounding box center [773, 212] width 1446 height 28
click at [484, 211] on input "[PERSON_NAME], [PHONE_NUMBER], Volunteer Director of Good News Club in [GEOGRAP…" at bounding box center [773, 212] width 1446 height 28
type input "[PERSON_NAME], [PHONE_NUMBER], Volunteer Director of Good News Club in [GEOGRAP…"
click at [62, 273] on input "Reference 3" at bounding box center [773, 272] width 1446 height 28
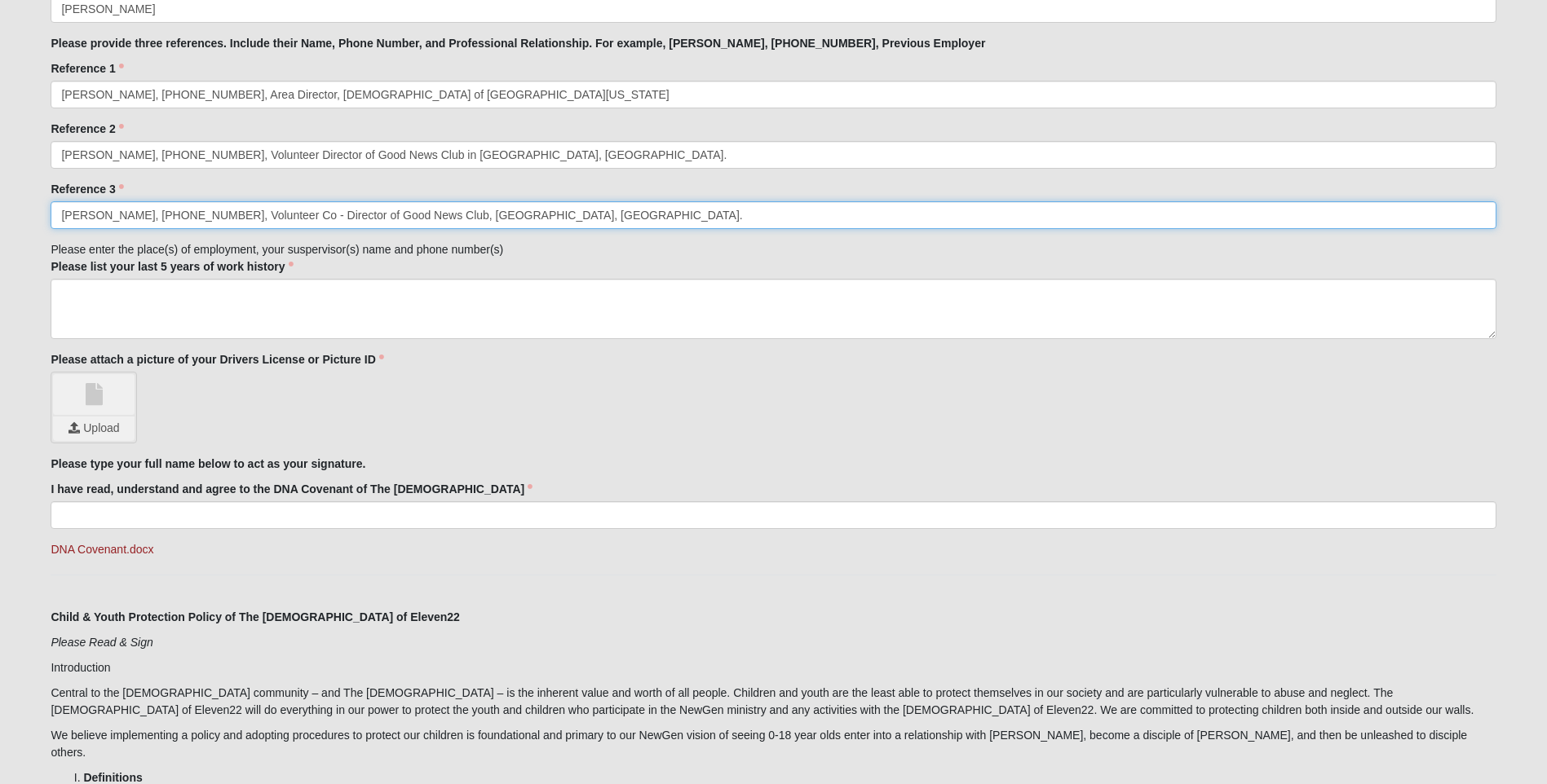
scroll to position [1775, 0]
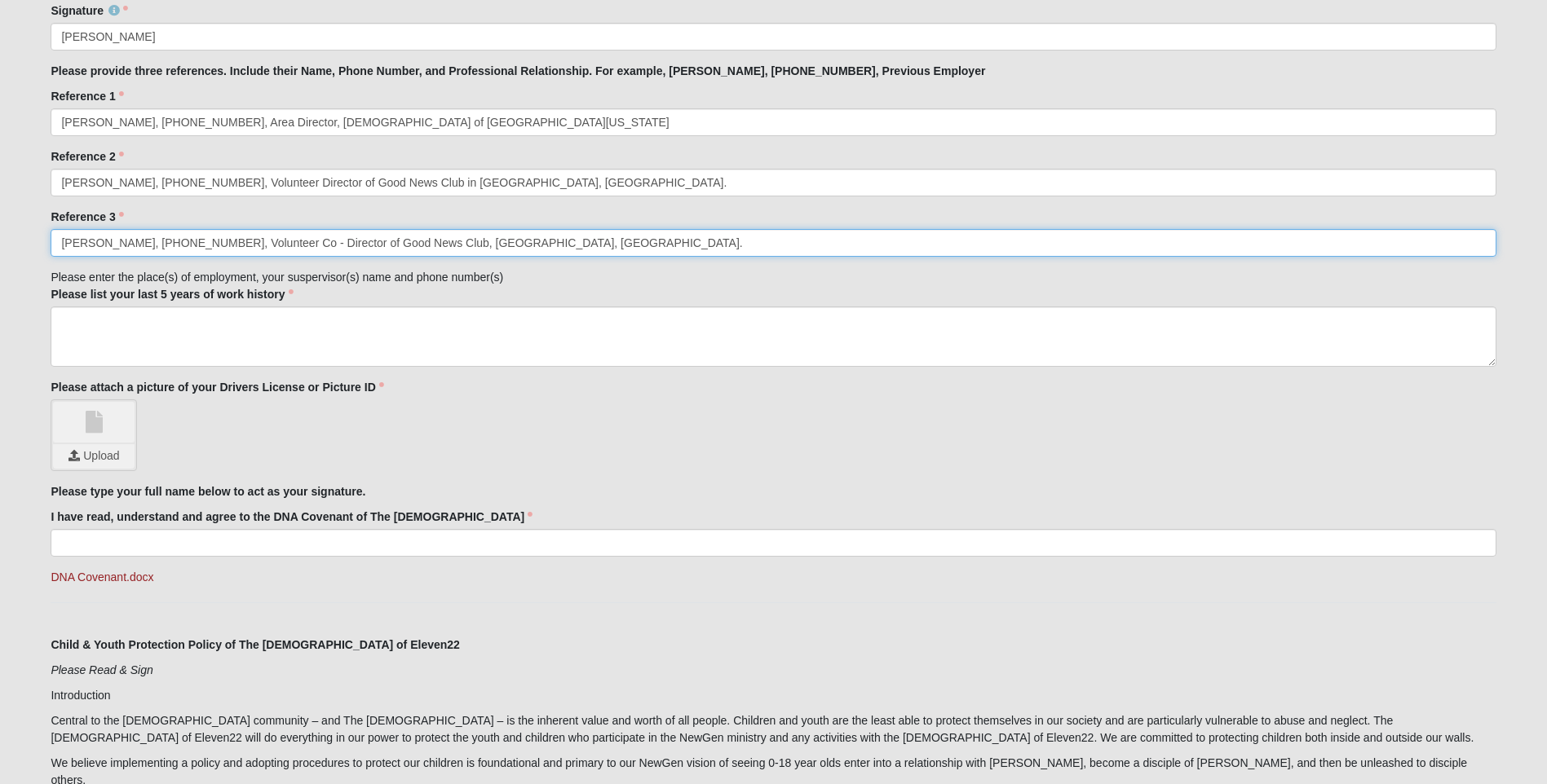
type input "[PERSON_NAME], [PHONE_NUMBER], Volunteer Co - Director of Good News Club, [GEOG…"
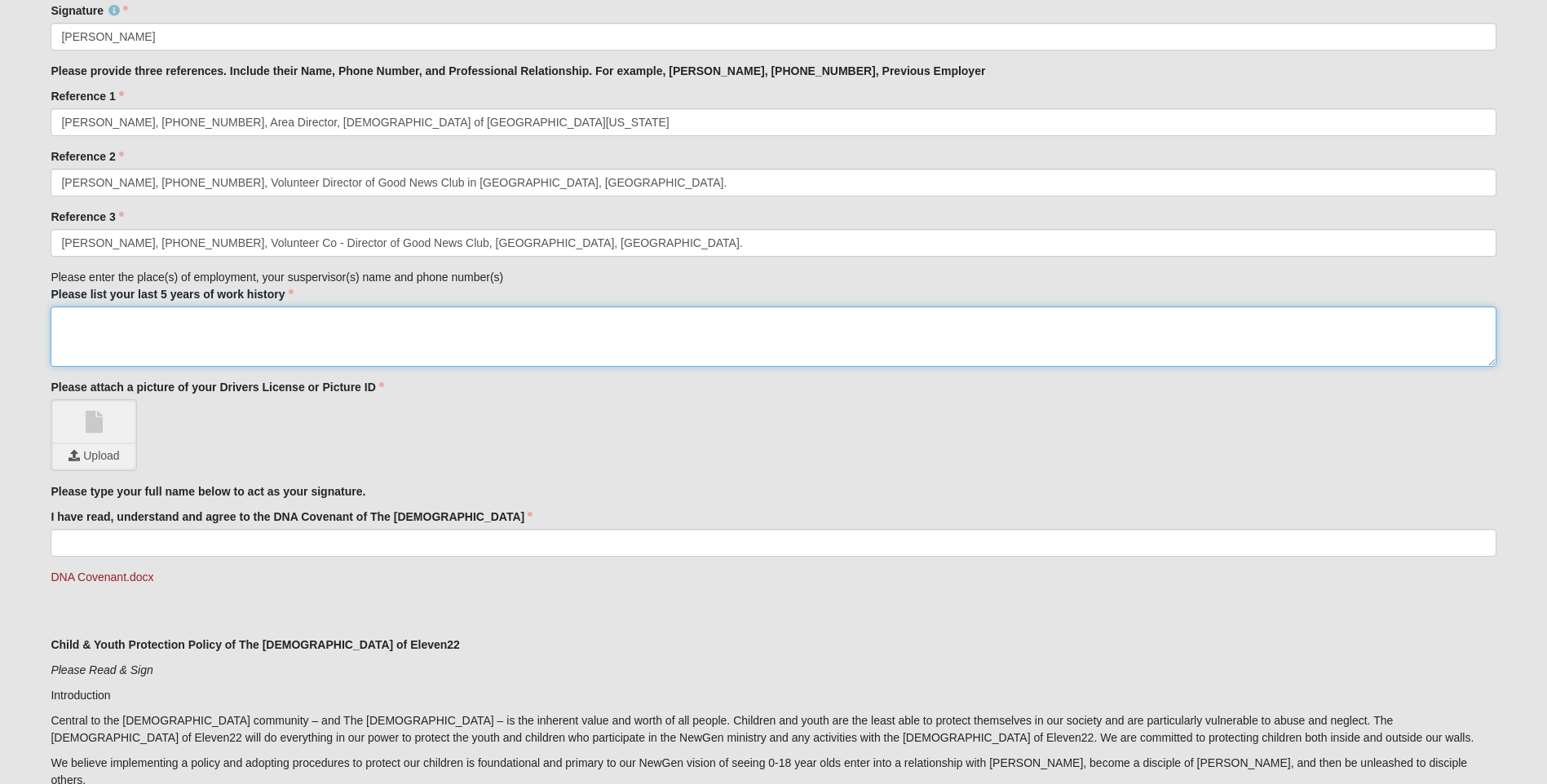
click at [60, 342] on textarea "Please list your last 5 years of work history" at bounding box center [773, 336] width 1446 height 60
click at [226, 320] on textarea "Taught !st grade on [GEOGRAPHIC_DATA][PERSON_NAME], 1971, [GEOGRAPHIC_DATA][PER…" at bounding box center [773, 336] width 1446 height 60
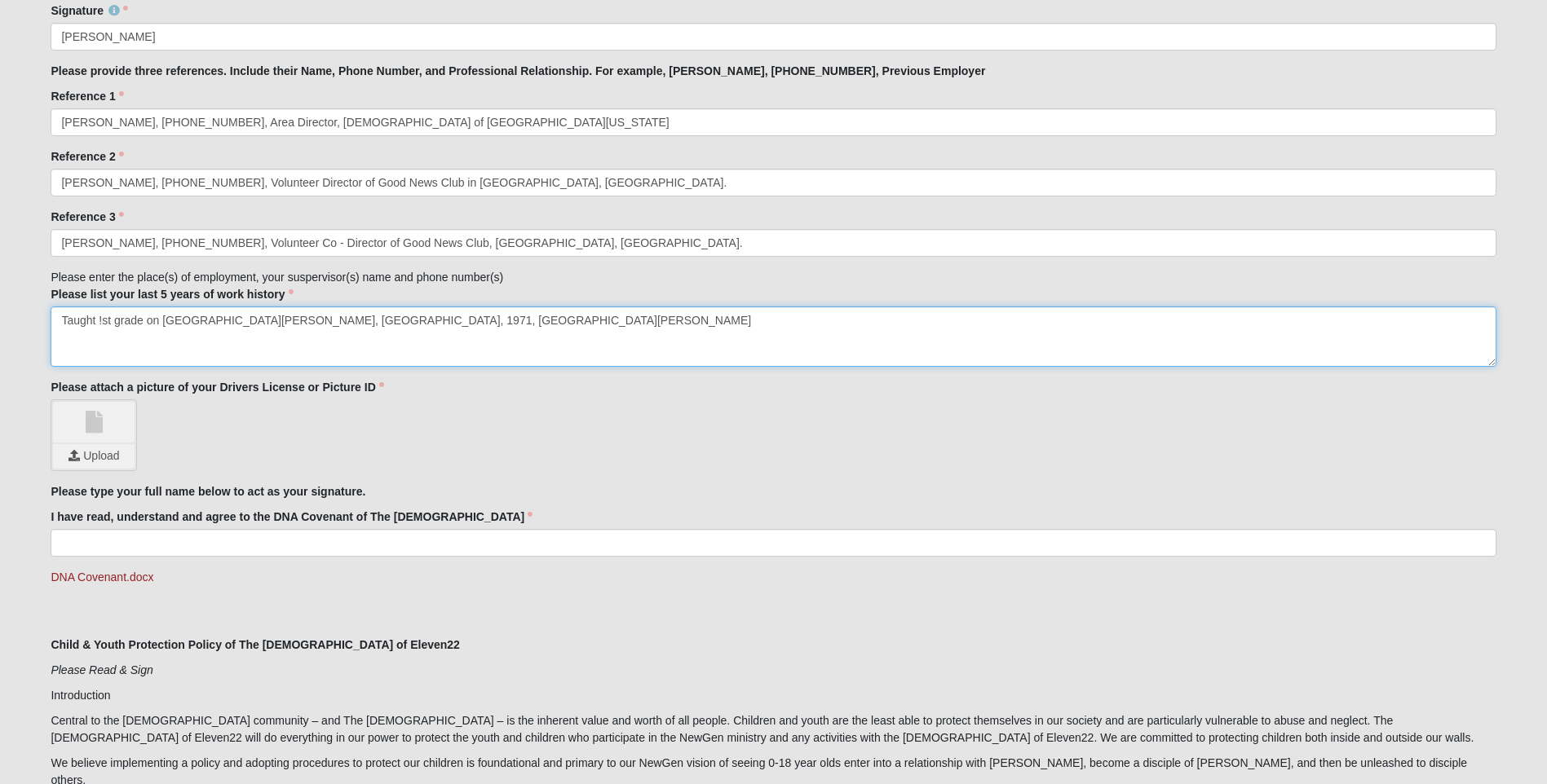
click at [336, 320] on textarea "Taught !st grade on [GEOGRAPHIC_DATA][PERSON_NAME], [GEOGRAPHIC_DATA], 1971, [G…" at bounding box center [773, 336] width 1446 height 60
click at [98, 319] on textarea "Taught !st grade on [GEOGRAPHIC_DATA][PERSON_NAME], [GEOGRAPHIC_DATA], 1971, [G…" at bounding box center [773, 336] width 1446 height 60
click at [100, 319] on textarea "Taught !st grade on [GEOGRAPHIC_DATA][PERSON_NAME], [GEOGRAPHIC_DATA], 1971, [G…" at bounding box center [773, 336] width 1446 height 60
click at [444, 320] on textarea "Taught 1st. grade on [GEOGRAPHIC_DATA][PERSON_NAME], USVI, 1971, [GEOGRAPHIC_DA…" at bounding box center [773, 336] width 1446 height 60
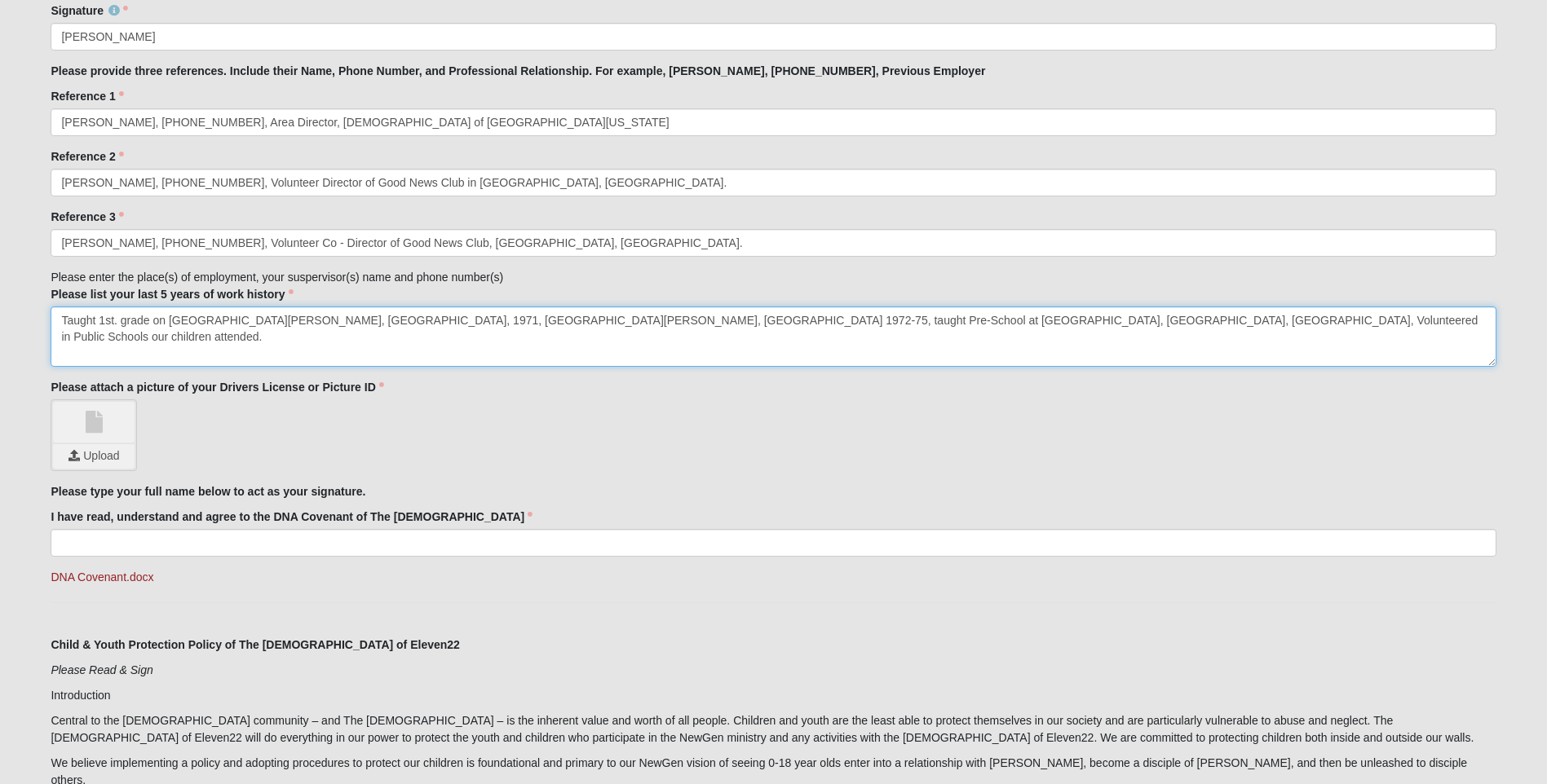
type textarea "Taught 1st. grade on [GEOGRAPHIC_DATA][PERSON_NAME], [GEOGRAPHIC_DATA], 1971, […"
click at [99, 461] on input "file" at bounding box center [94, 456] width 82 height 24
click at [91, 407] on link "AHH_license.jpg" at bounding box center [94, 422] width 82 height 41
click at [110, 545] on input "I have read, understand and agree to the DNA Covenant of The [DEMOGRAPHIC_DATA]" at bounding box center [773, 543] width 1446 height 28
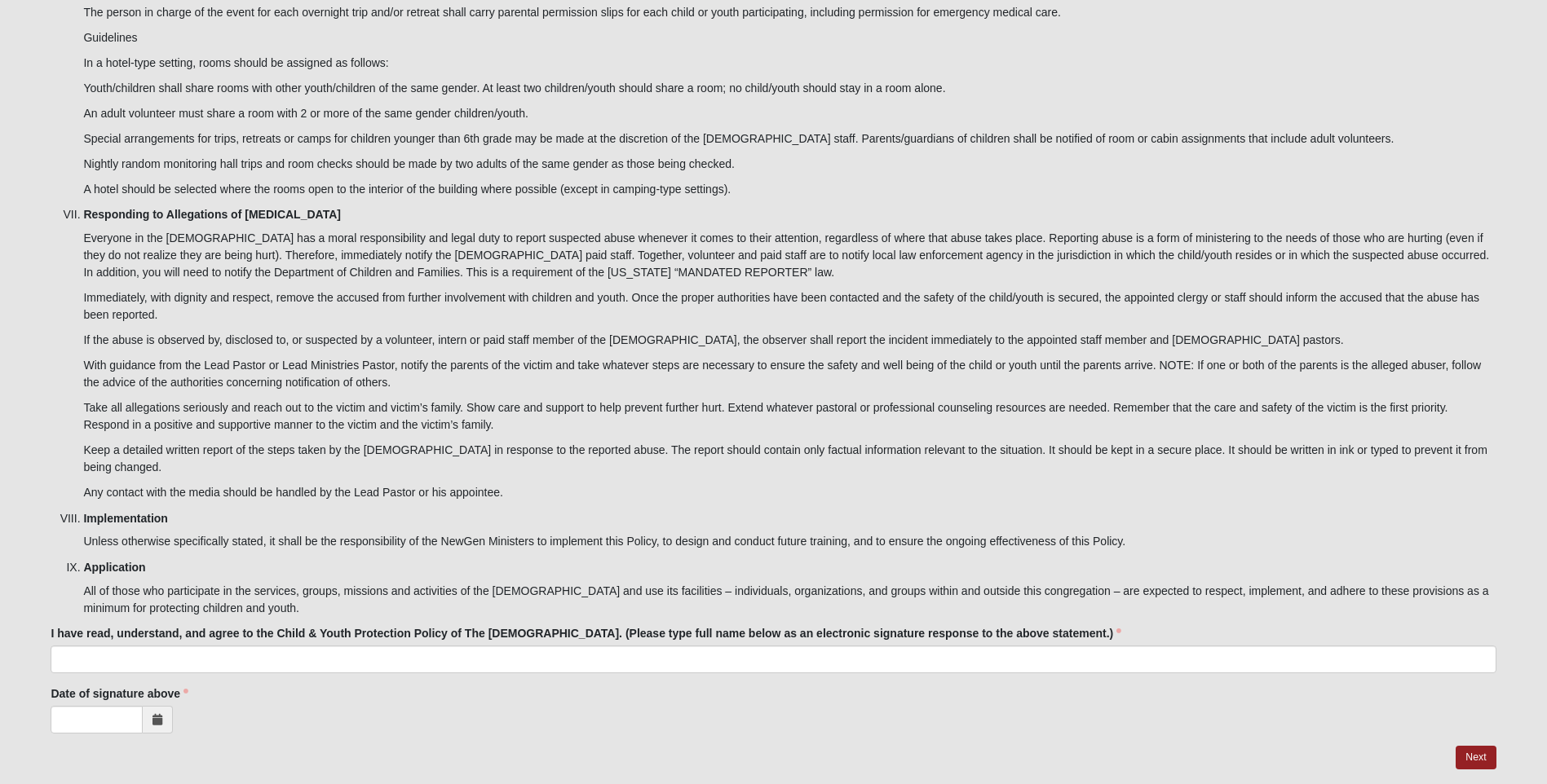
scroll to position [4792, 0]
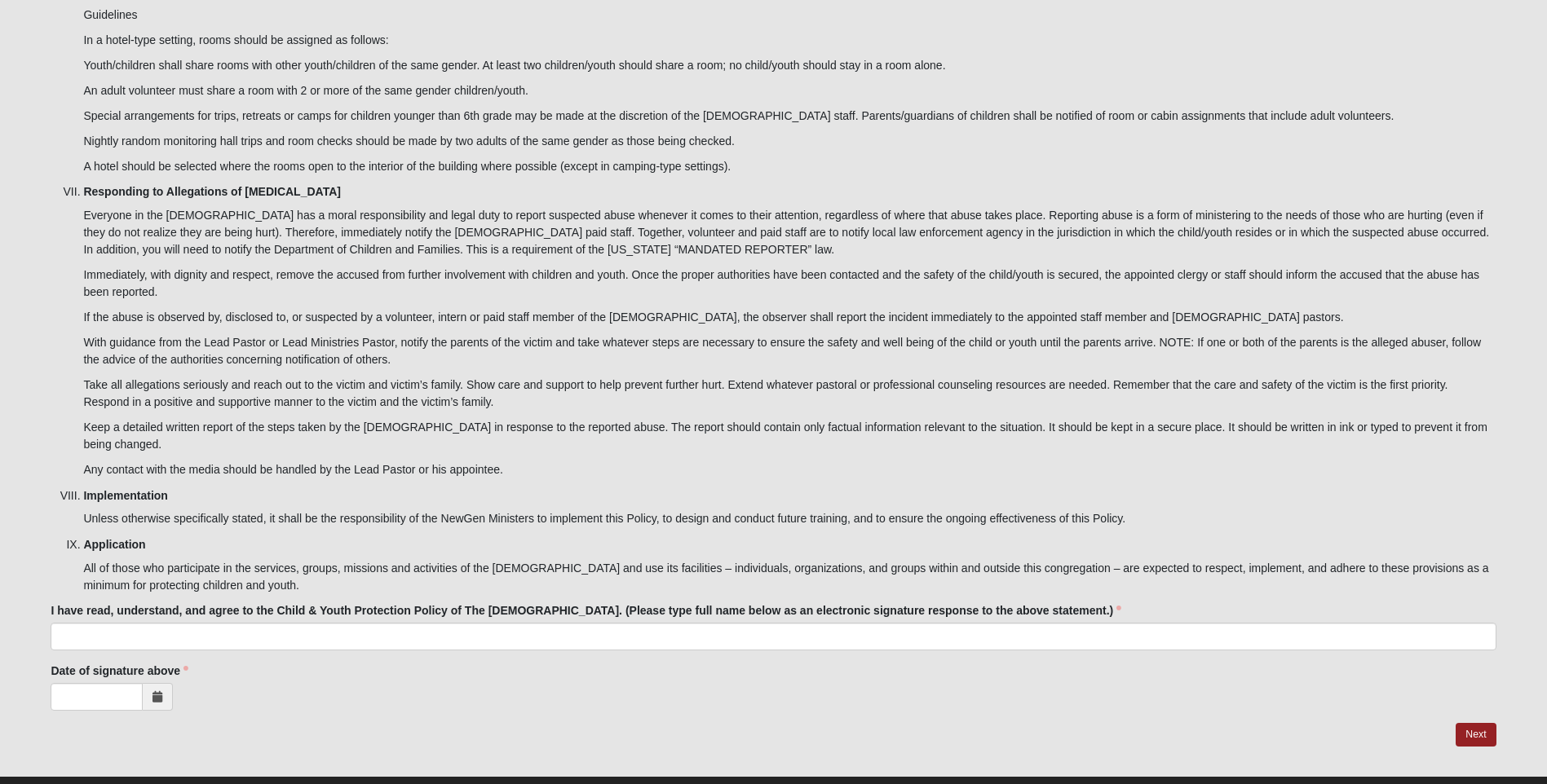
type input "[PERSON_NAME]"
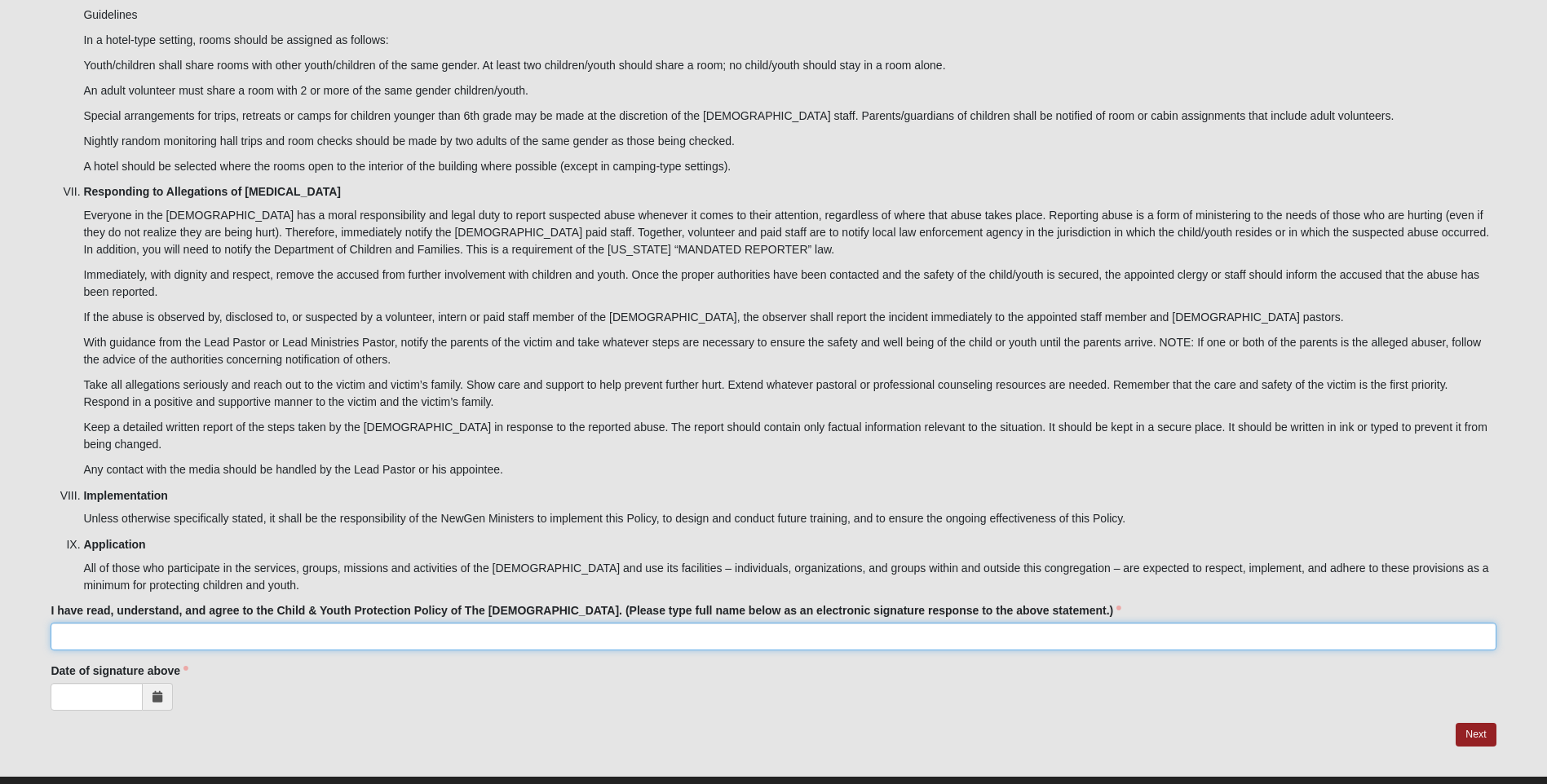
click at [184, 623] on input "I have read, understand, and agree to the Child & Youth Protection Policy of Th…" at bounding box center [773, 637] width 1446 height 28
type input "[PERSON_NAME]"
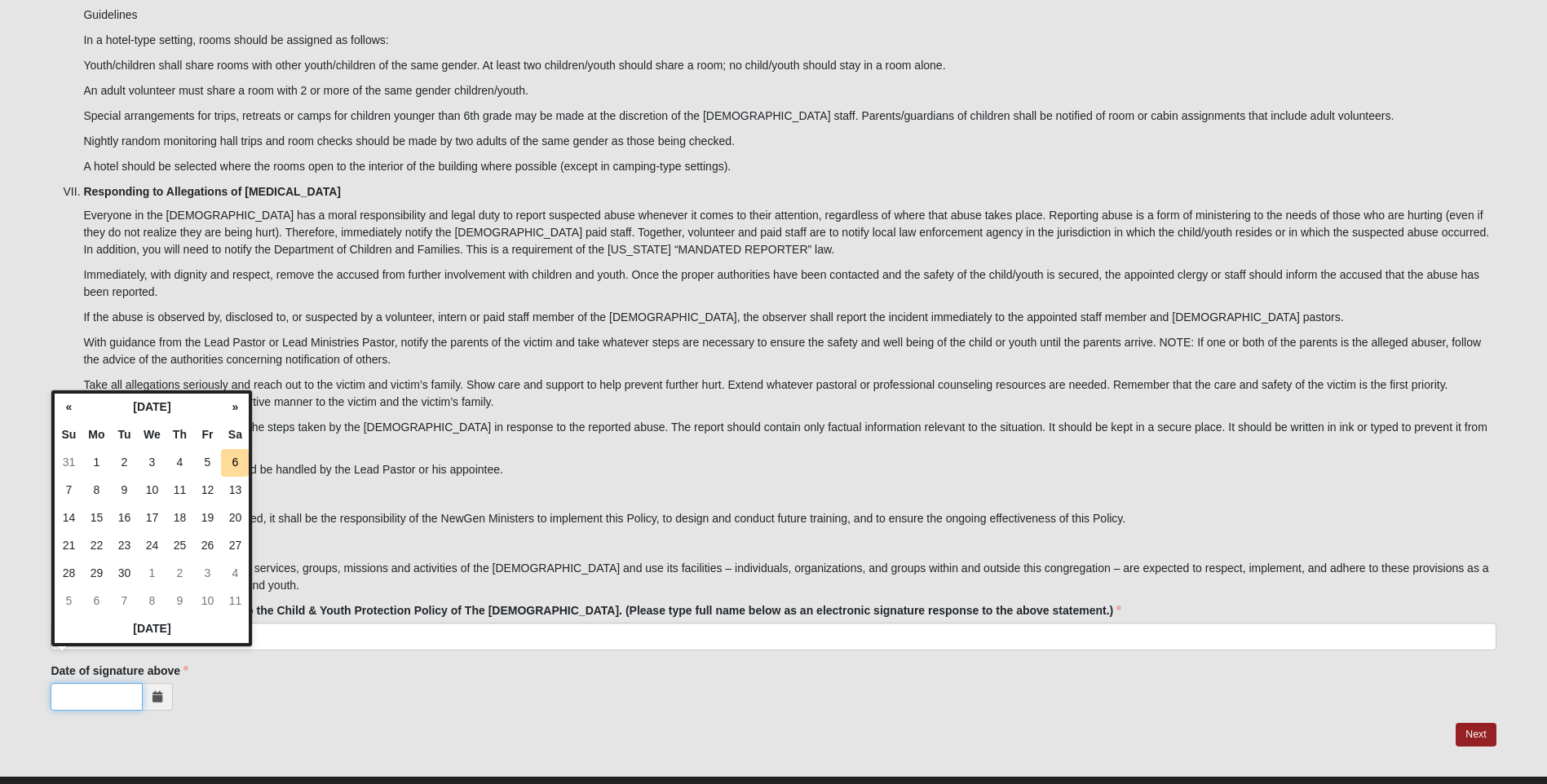
click at [105, 683] on input "Date of signature above" at bounding box center [97, 697] width 92 height 28
click at [156, 691] on icon at bounding box center [157, 697] width 9 height 11
click at [231, 457] on td "6" at bounding box center [235, 464] width 28 height 28
type input "[DATE]"
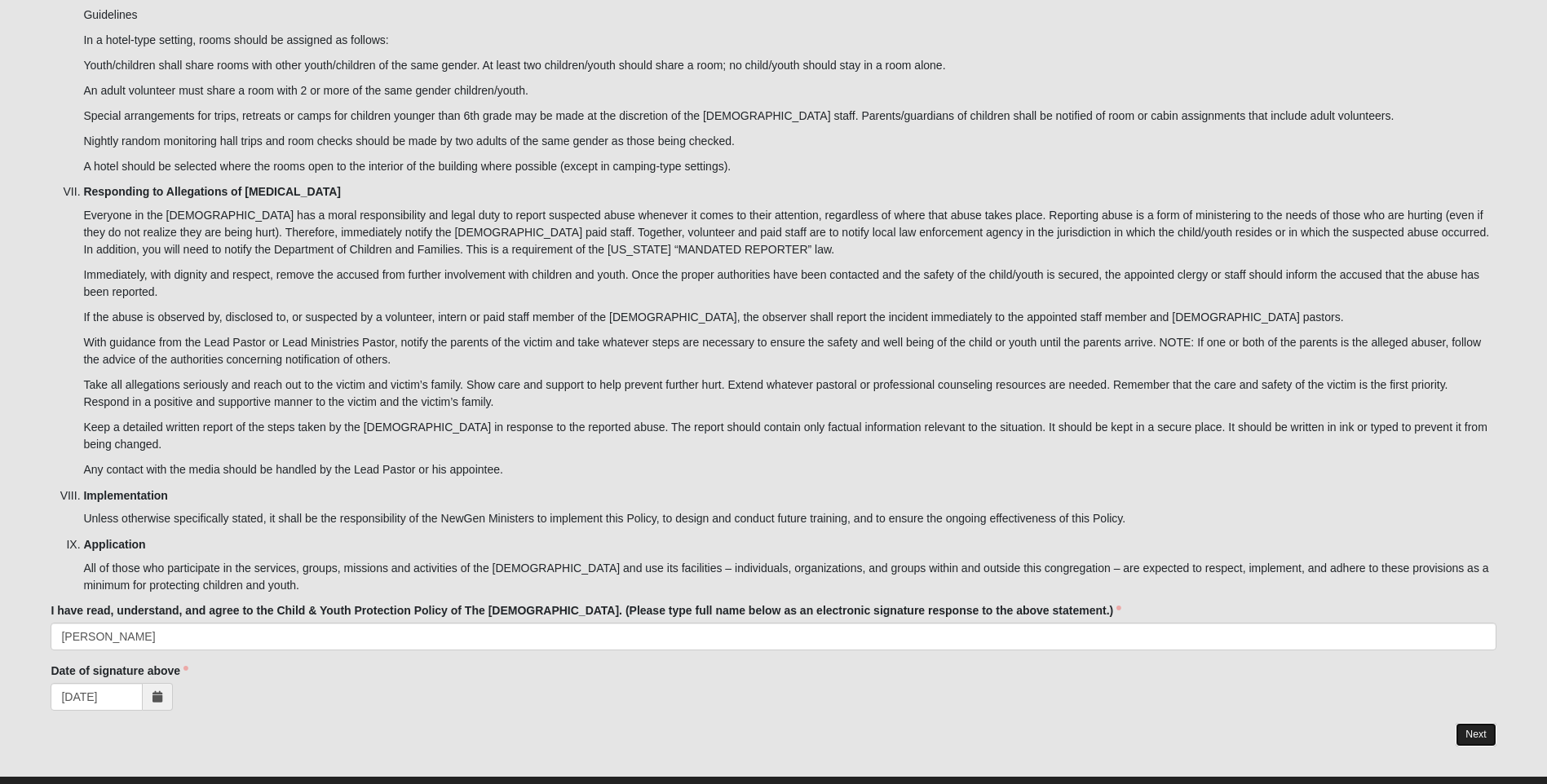
click at [1468, 723] on link "Next" at bounding box center [1476, 734] width 40 height 23
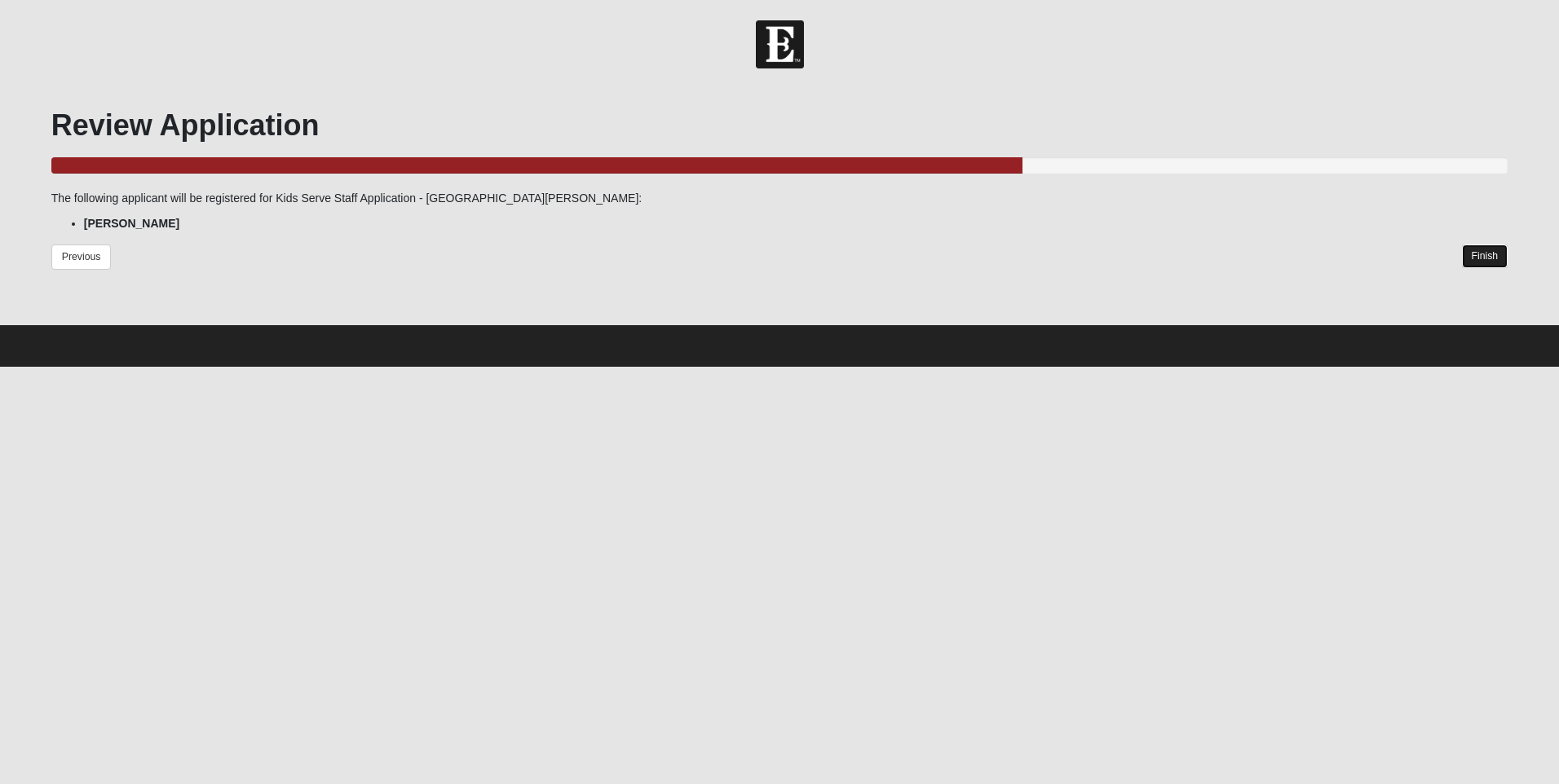
click at [1483, 248] on link "Finish" at bounding box center [1486, 256] width 47 height 23
